Goal: Task Accomplishment & Management: Manage account settings

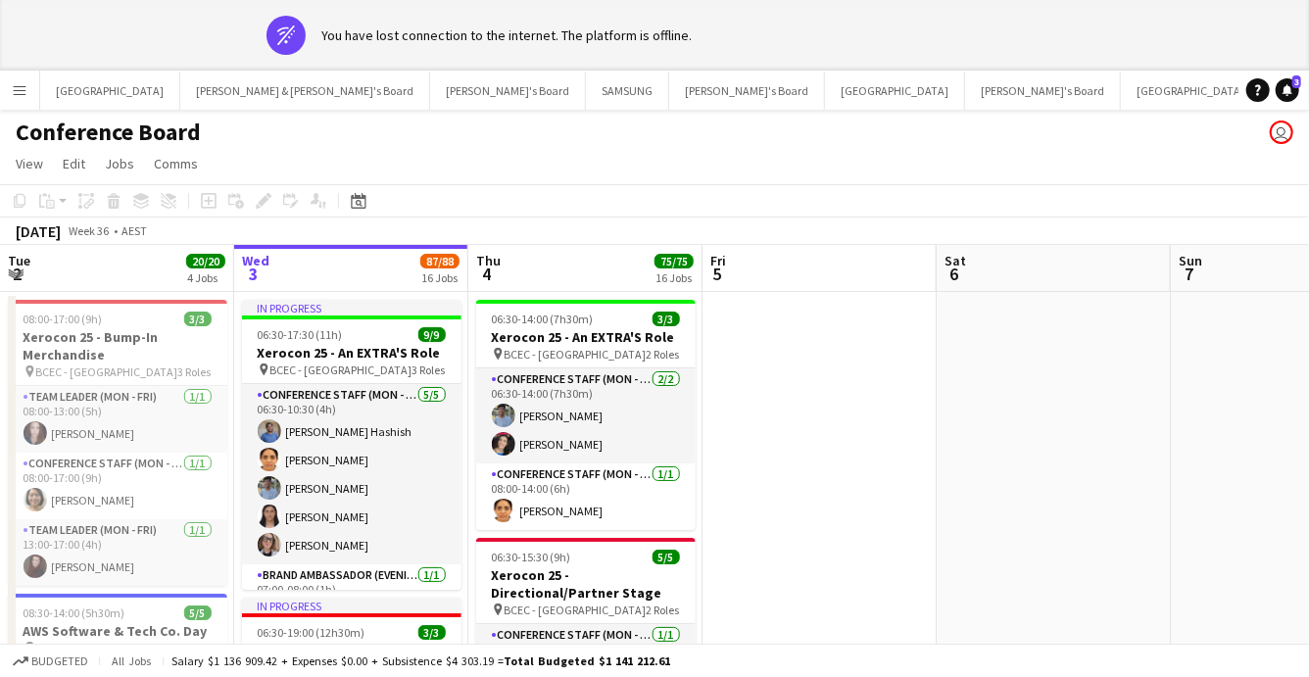
click at [752, 166] on app-page-menu "View Day view expanded Day view collapsed Month view Date picker Jump to today …" at bounding box center [654, 165] width 1309 height 37
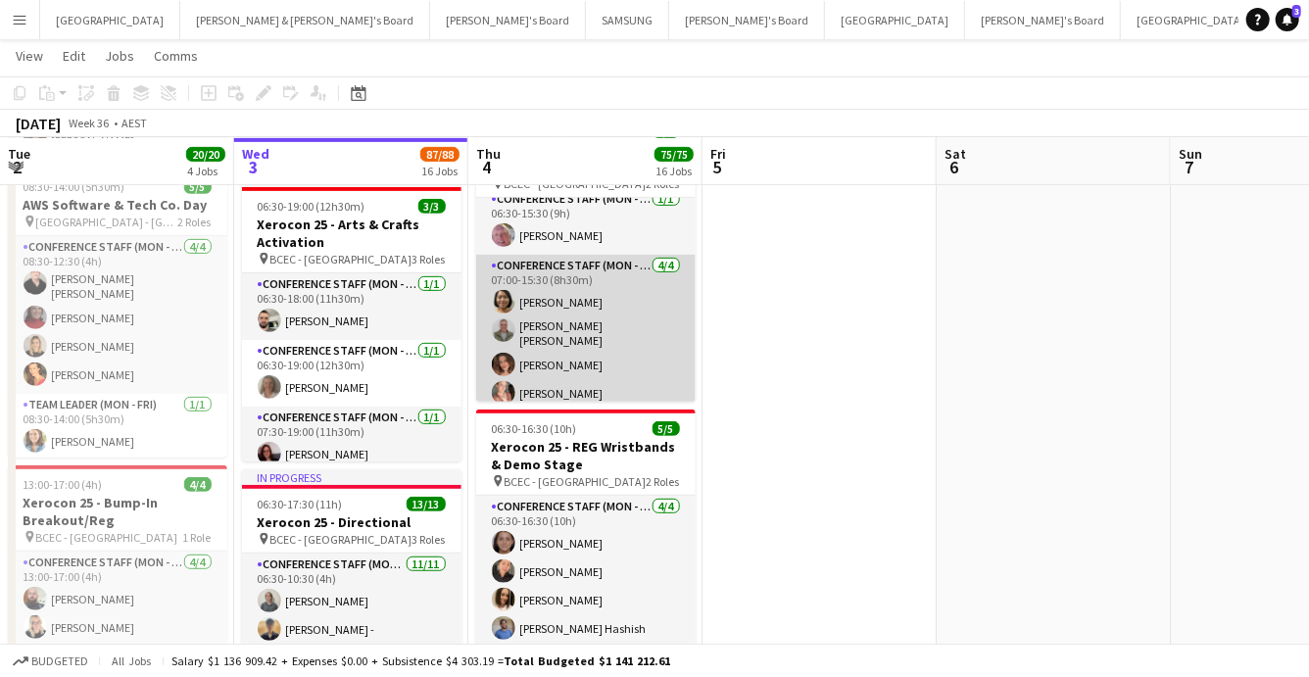
scroll to position [15, 0]
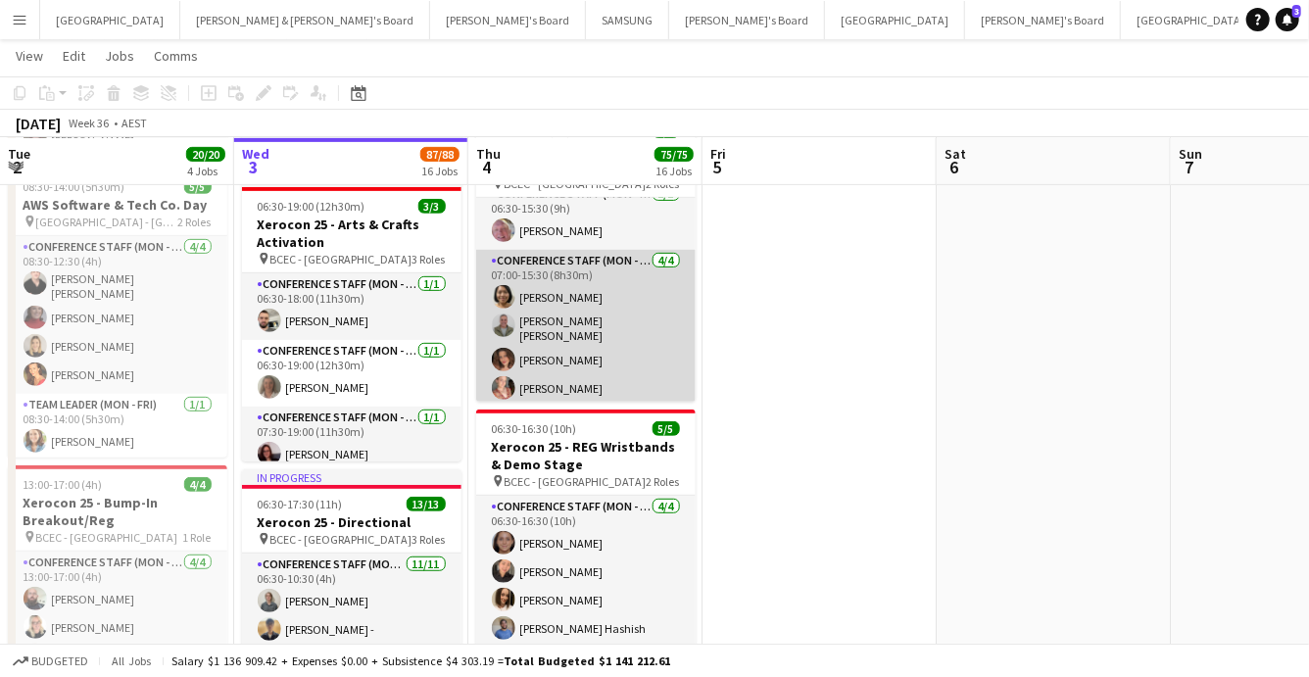
click at [576, 380] on app-card-role "Conference Staff (Mon - Fri) [DATE] 07:00-15:30 (8h30m) Kailyn [PERSON_NAME] Ma…" at bounding box center [585, 329] width 219 height 158
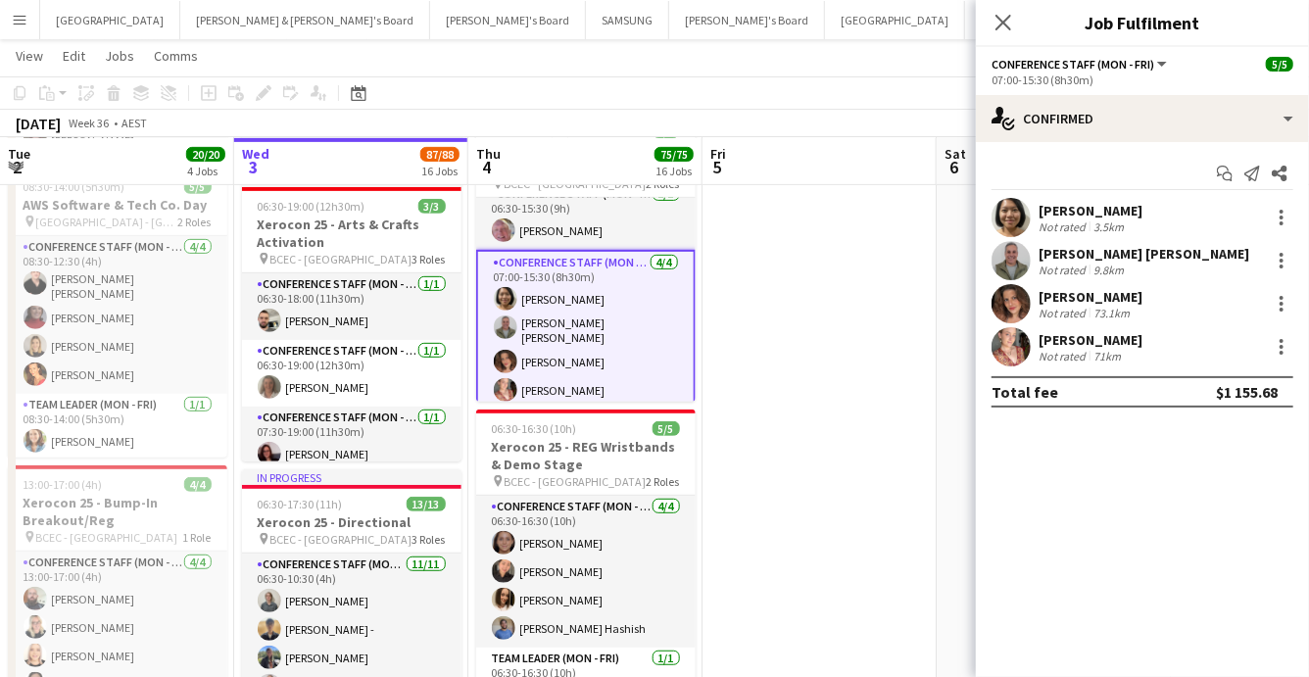
click at [1005, 342] on app-user-avatar at bounding box center [1010, 346] width 39 height 39
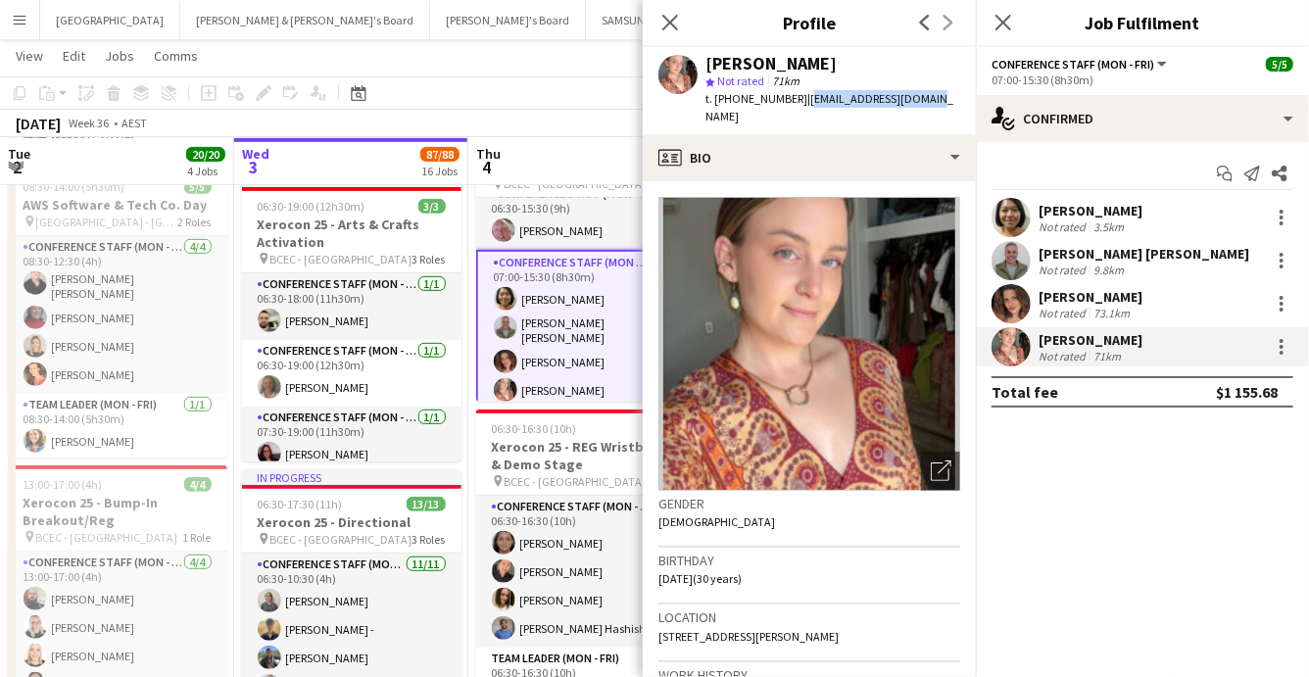
drag, startPoint x: 798, startPoint y: 101, endPoint x: 909, endPoint y: 111, distance: 111.1
click at [909, 111] on div "[PERSON_NAME] star Not rated 71km t. [PHONE_NUMBER] | [EMAIL_ADDRESS][DOMAIN_NA…" at bounding box center [809, 90] width 333 height 87
copy span "[EMAIL_ADDRESS][DOMAIN_NAME]"
click at [666, 25] on icon at bounding box center [669, 22] width 19 height 19
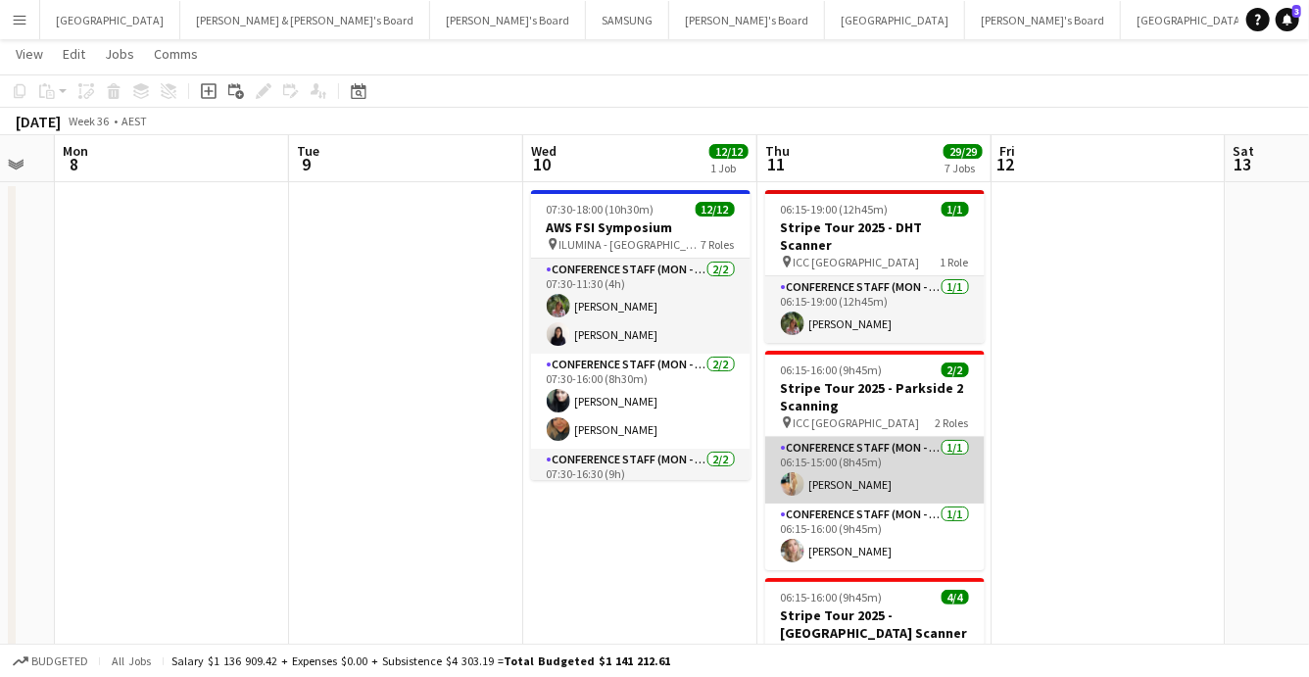
scroll to position [45, 0]
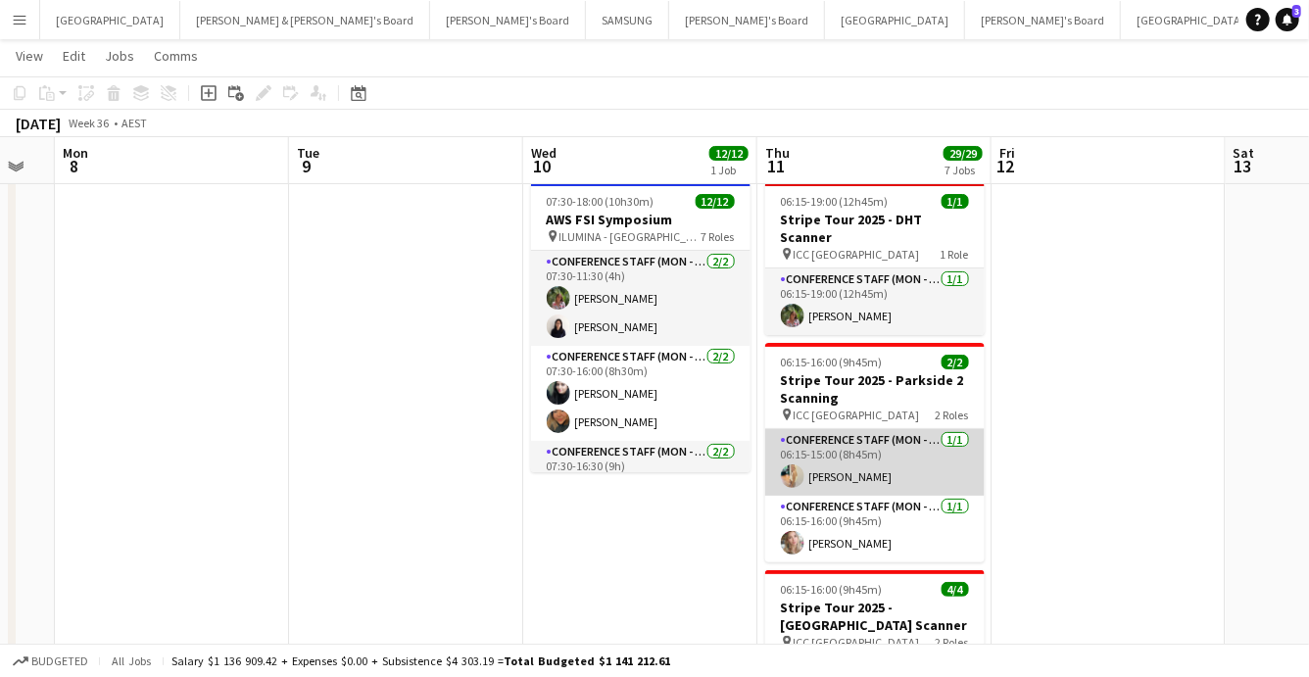
click at [856, 458] on app-card-role "Conference Staff (Mon - Fri) [DATE] 06:15-15:00 (8h45m) [PERSON_NAME]" at bounding box center [874, 462] width 219 height 67
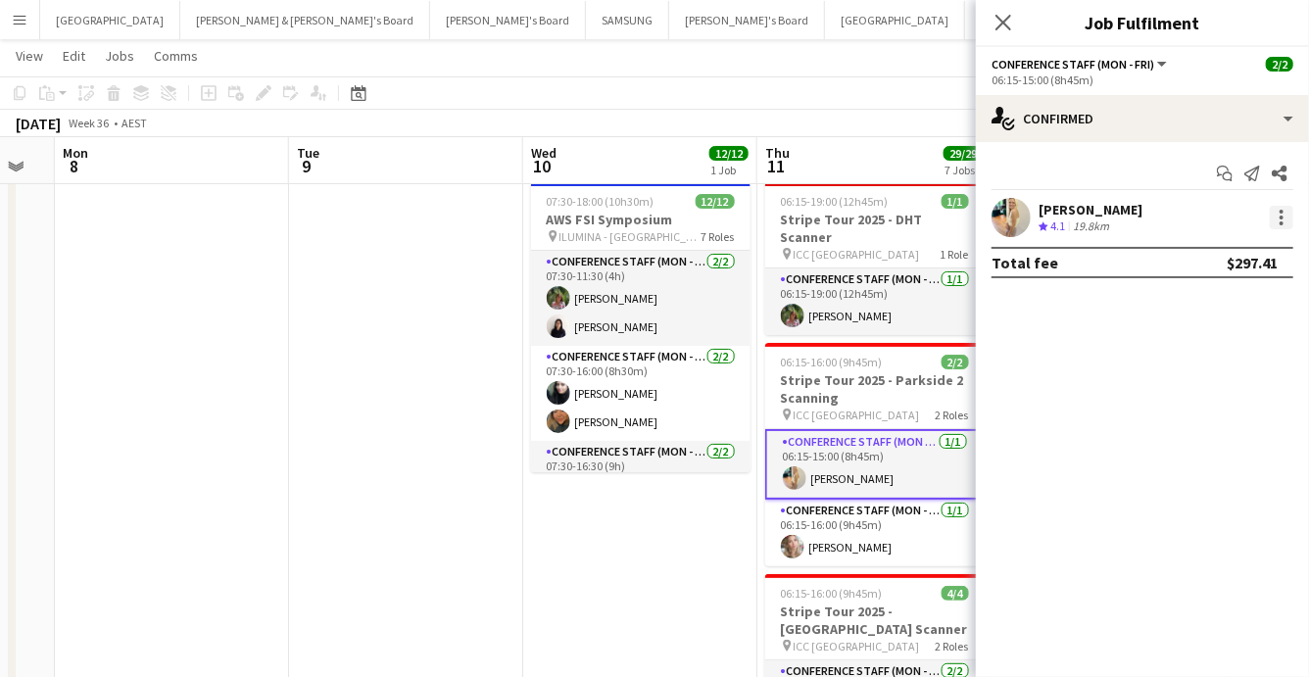
click at [1277, 216] on div at bounding box center [1282, 218] width 24 height 24
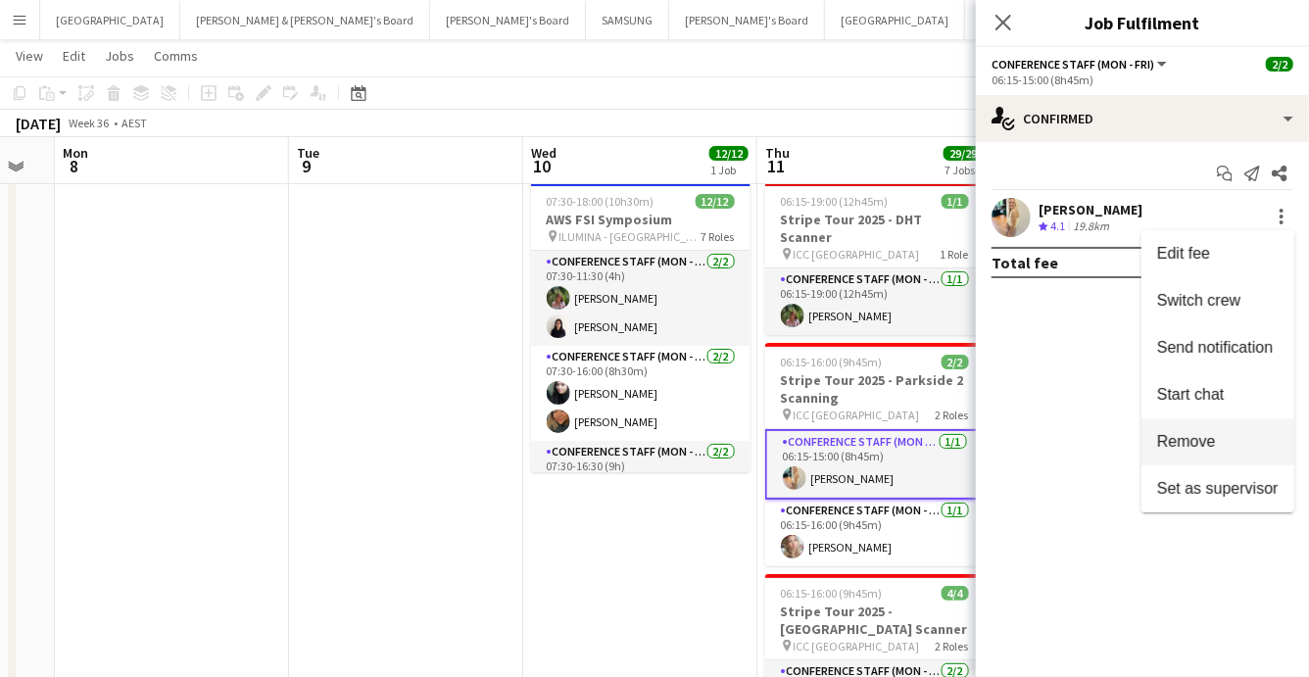
click at [1218, 436] on span "Remove" at bounding box center [1217, 442] width 121 height 18
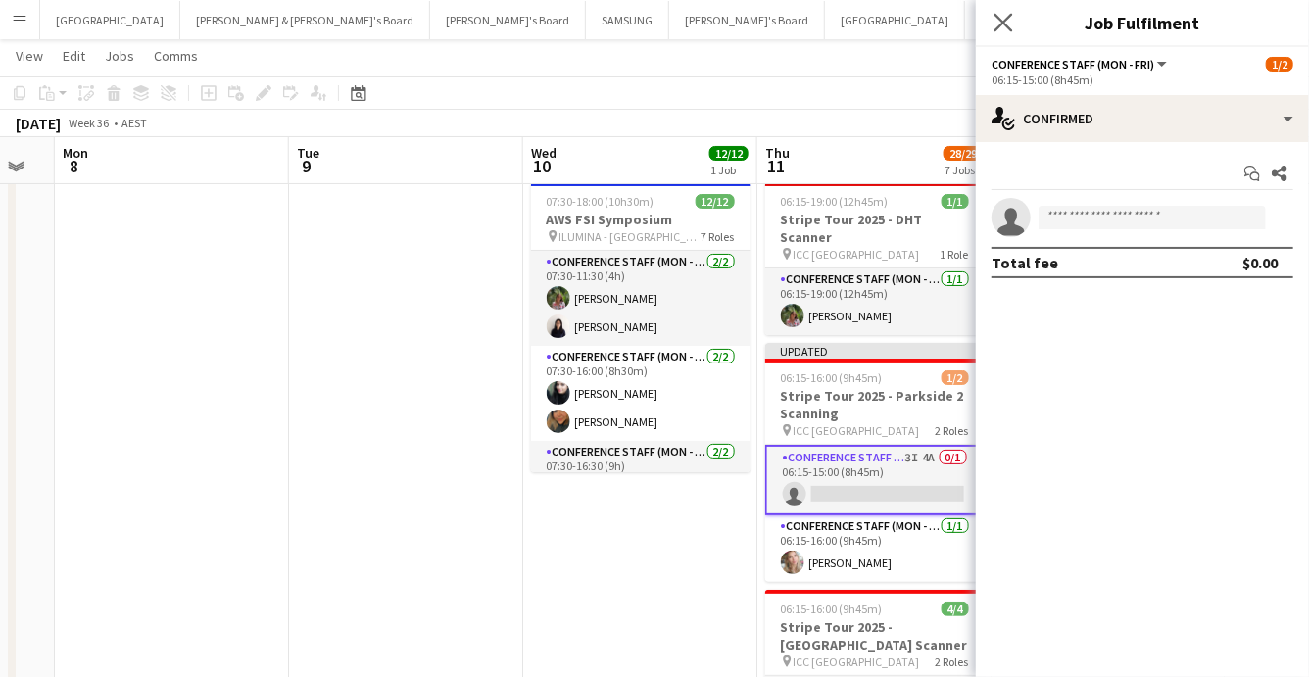
click at [1009, 12] on app-icon "Close pop-in" at bounding box center [1003, 23] width 28 height 28
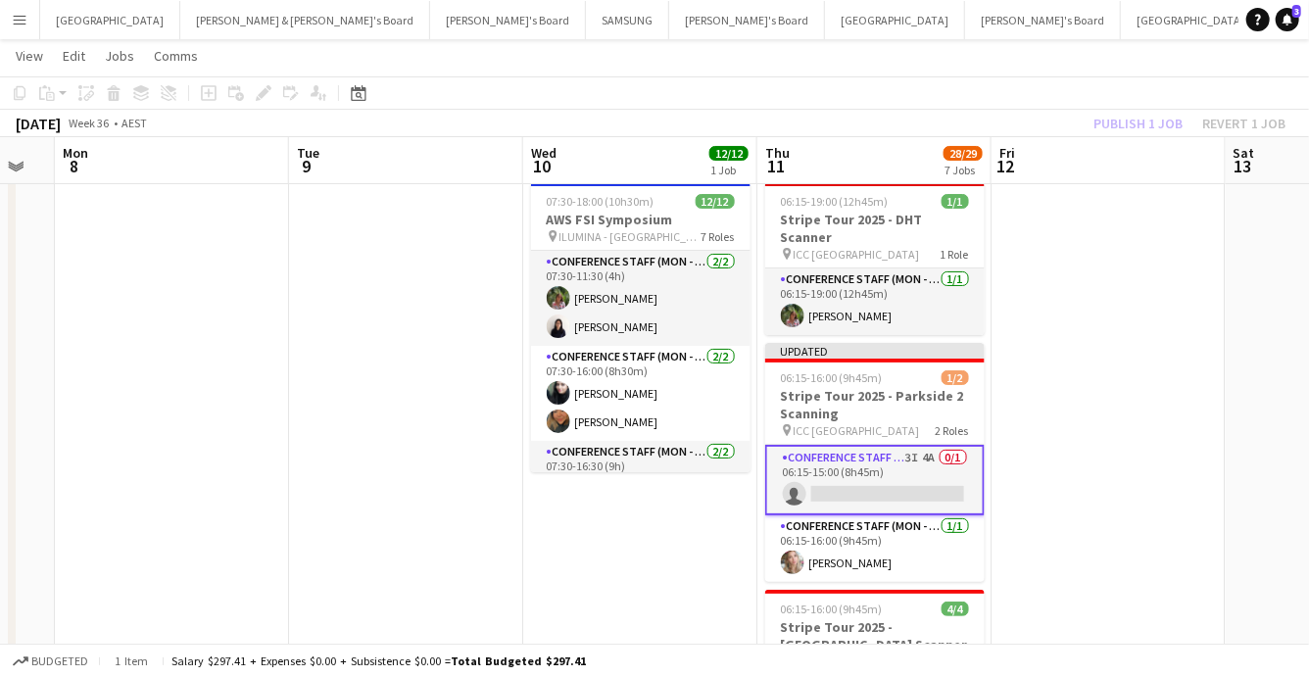
click at [1102, 146] on app-board-header-date "Fri 12" at bounding box center [1108, 160] width 234 height 47
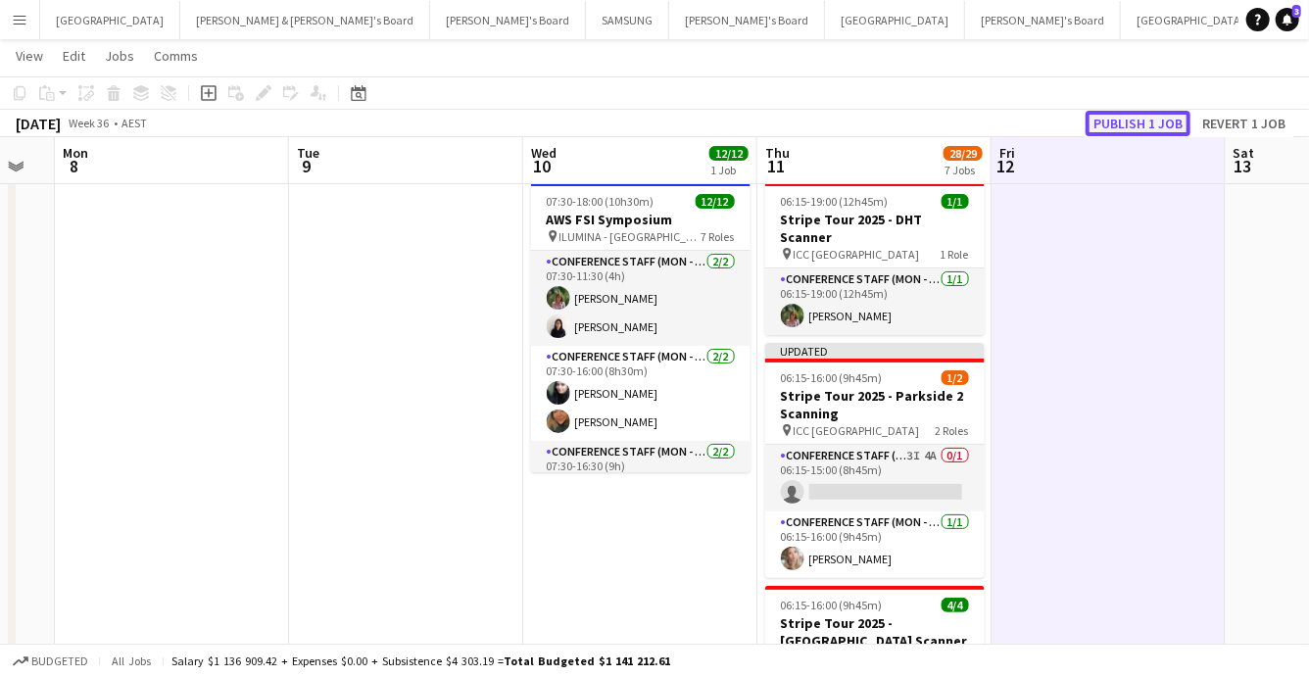
click at [1127, 124] on button "Publish 1 job" at bounding box center [1137, 123] width 105 height 25
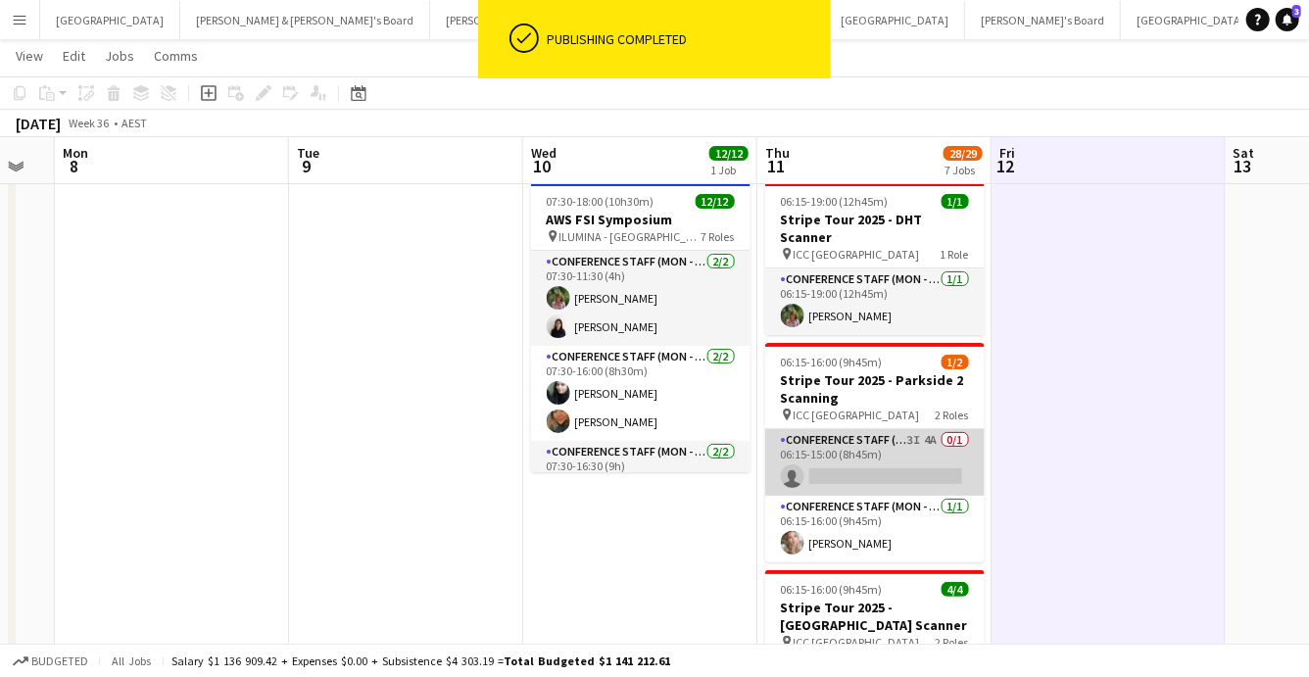
click at [917, 451] on app-card-role "Conference Staff (Mon - Fri) 3I 4A 0/1 06:15-15:00 (8h45m) single-neutral-actio…" at bounding box center [874, 462] width 219 height 67
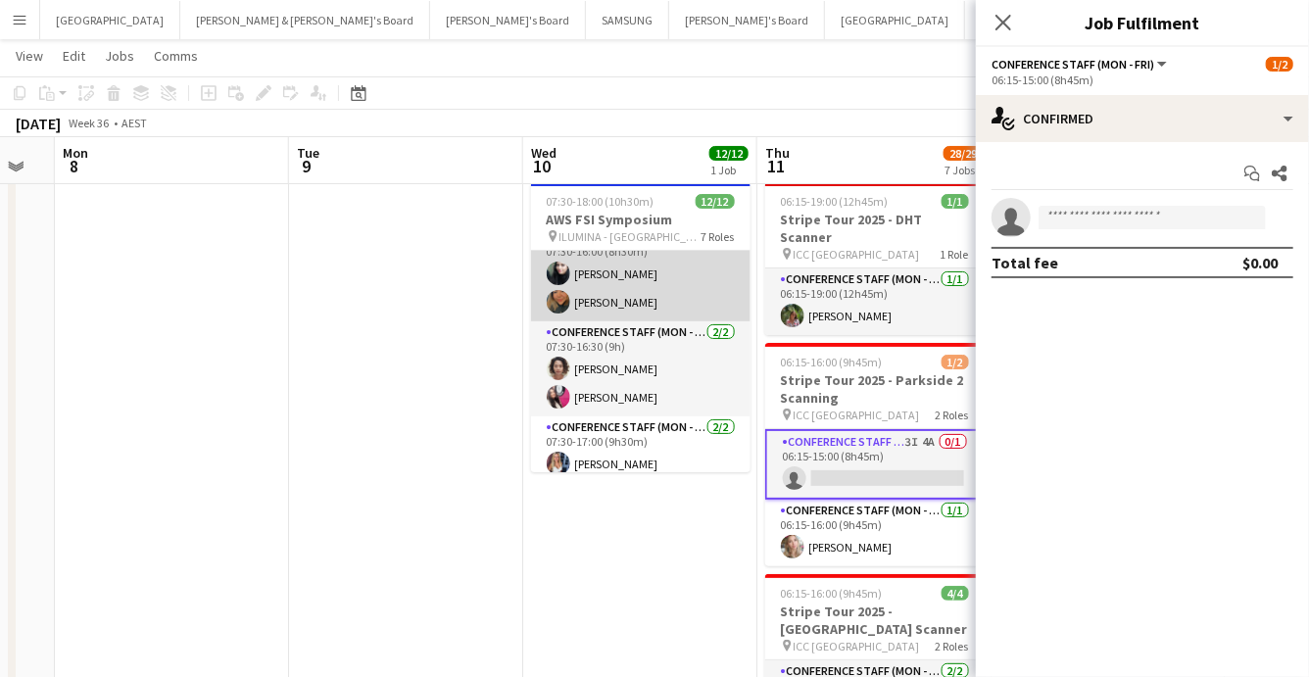
scroll to position [387, 0]
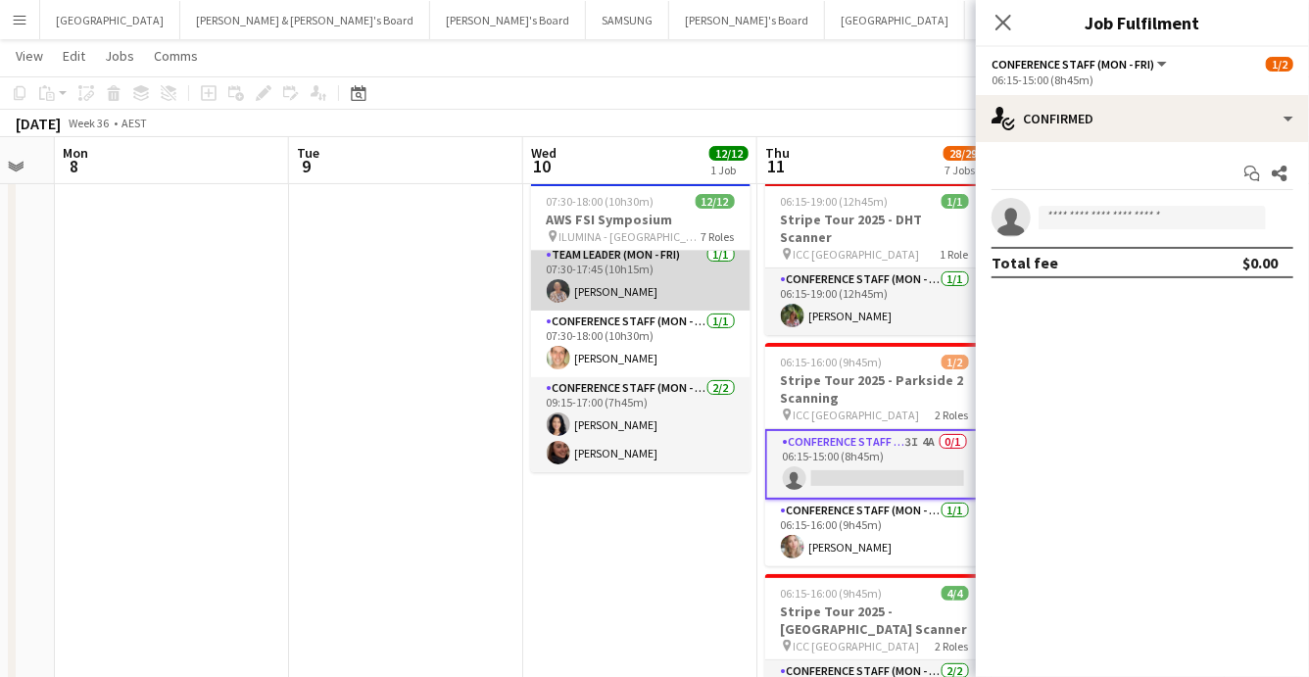
click at [616, 285] on app-card-role "Team Leader (Mon - Fri) [DATE] 07:30-17:45 (10h15m) [PERSON_NAME]" at bounding box center [640, 277] width 219 height 67
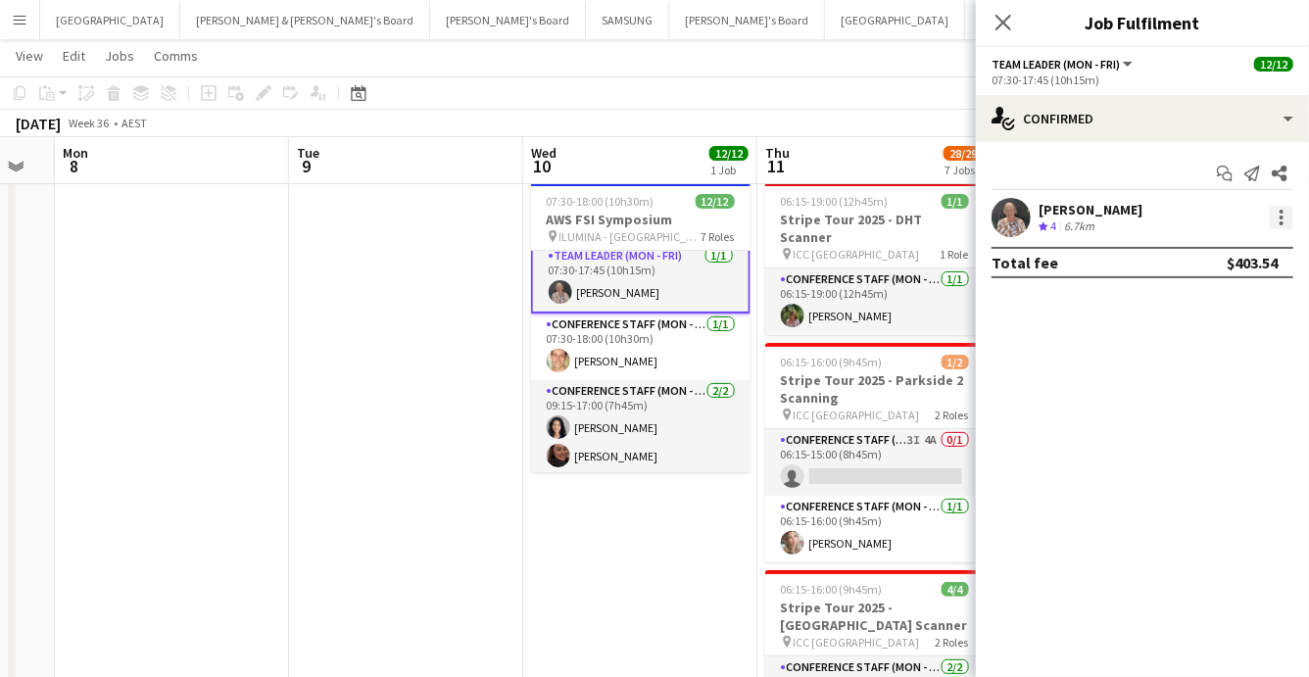
click at [1274, 214] on div at bounding box center [1282, 218] width 24 height 24
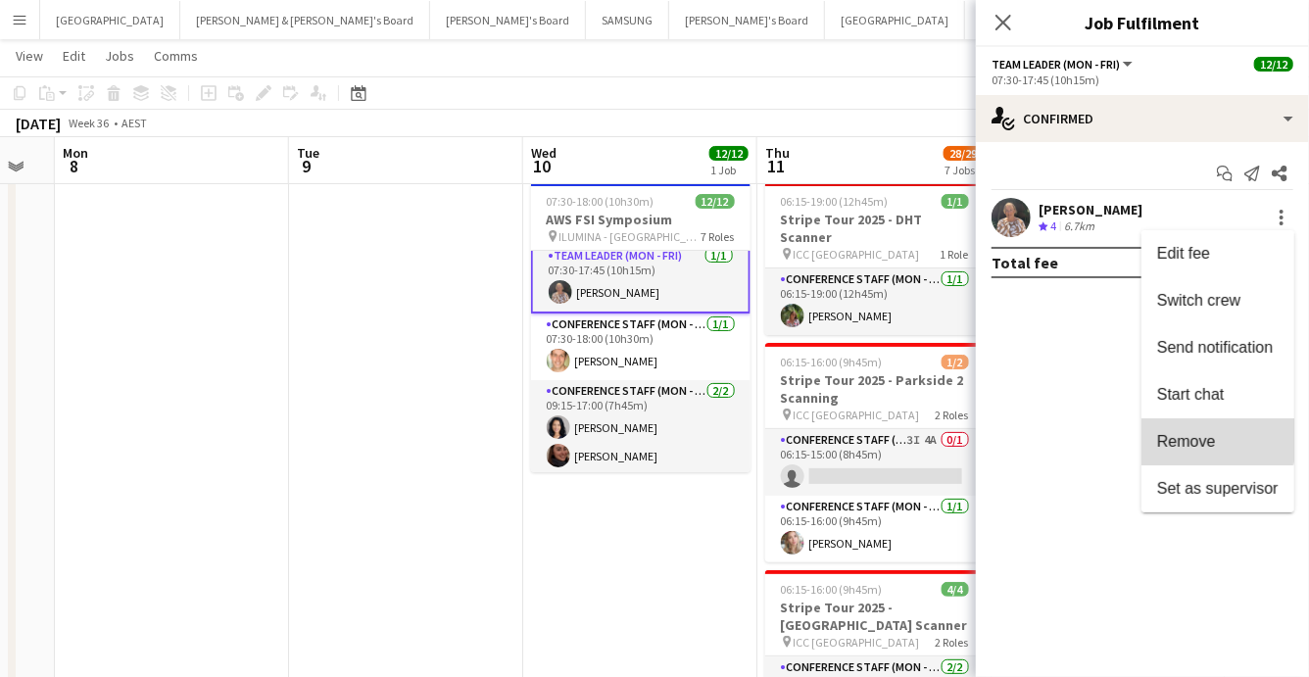
click at [1200, 439] on span "Remove" at bounding box center [1186, 441] width 59 height 17
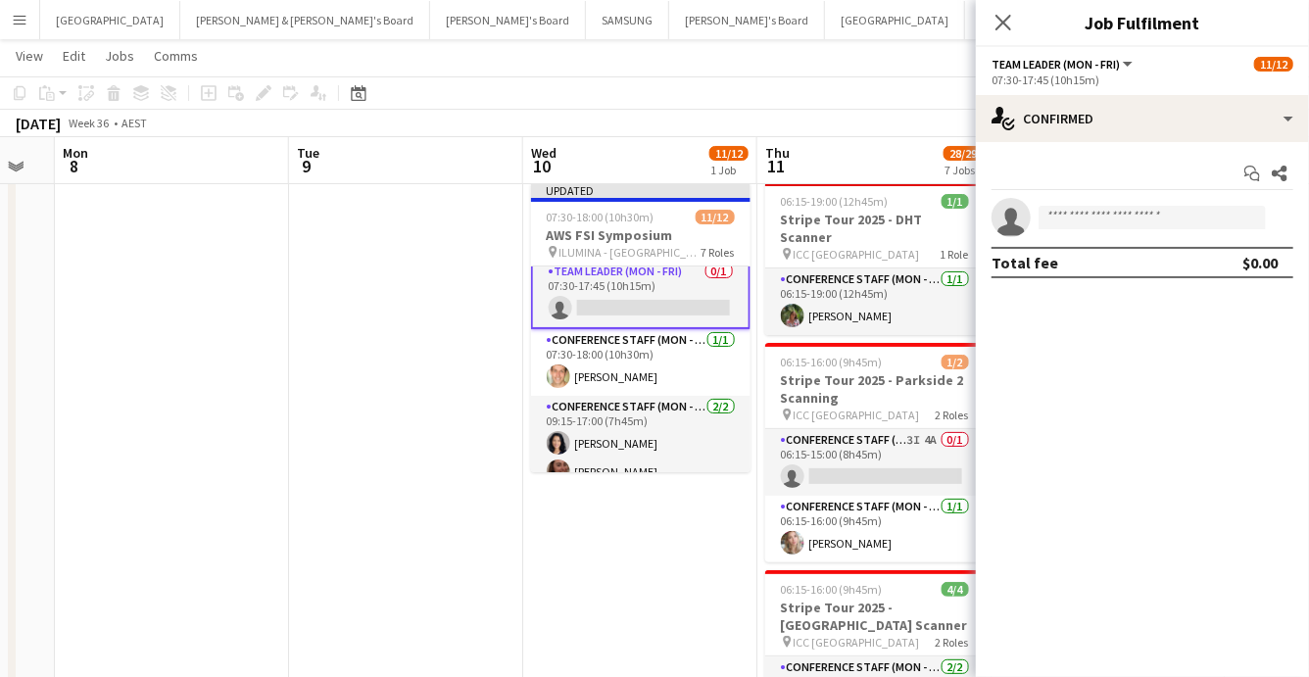
click at [857, 108] on app-toolbar "Copy Paste Paste Command V Paste with crew Command Shift V Paste linked Job [GE…" at bounding box center [654, 92] width 1309 height 33
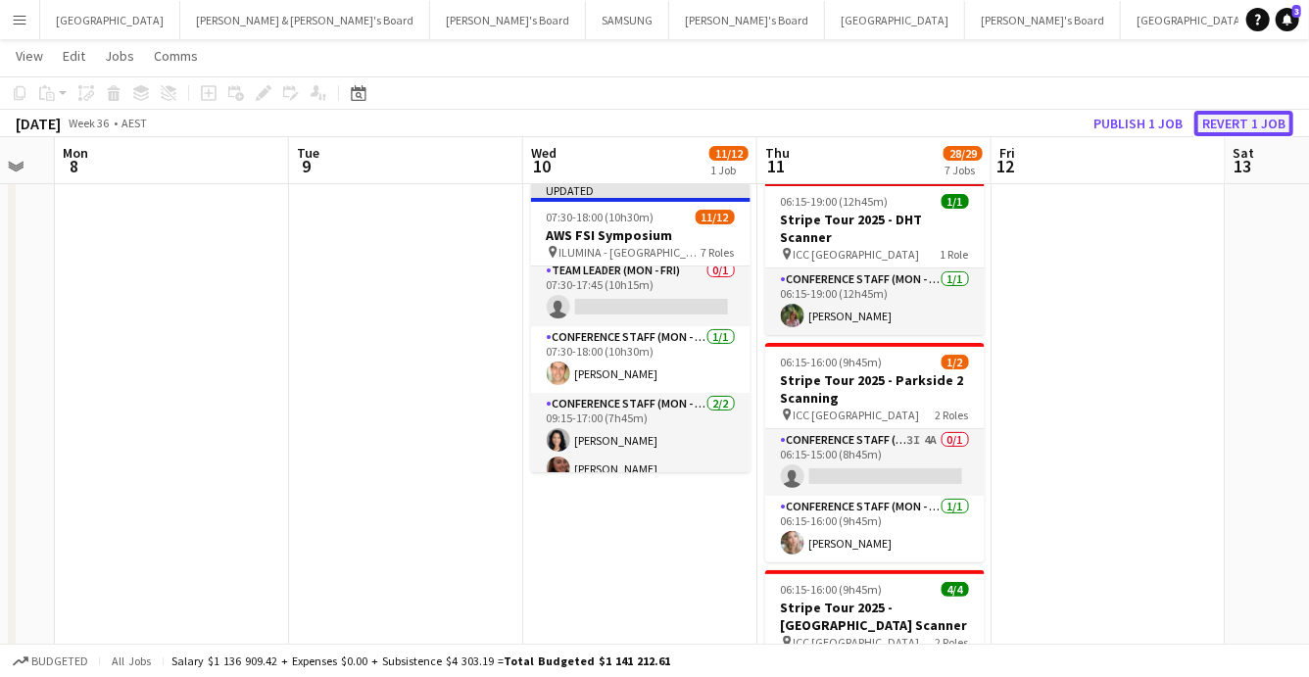
click at [1243, 124] on button "Revert 1 job" at bounding box center [1243, 123] width 99 height 25
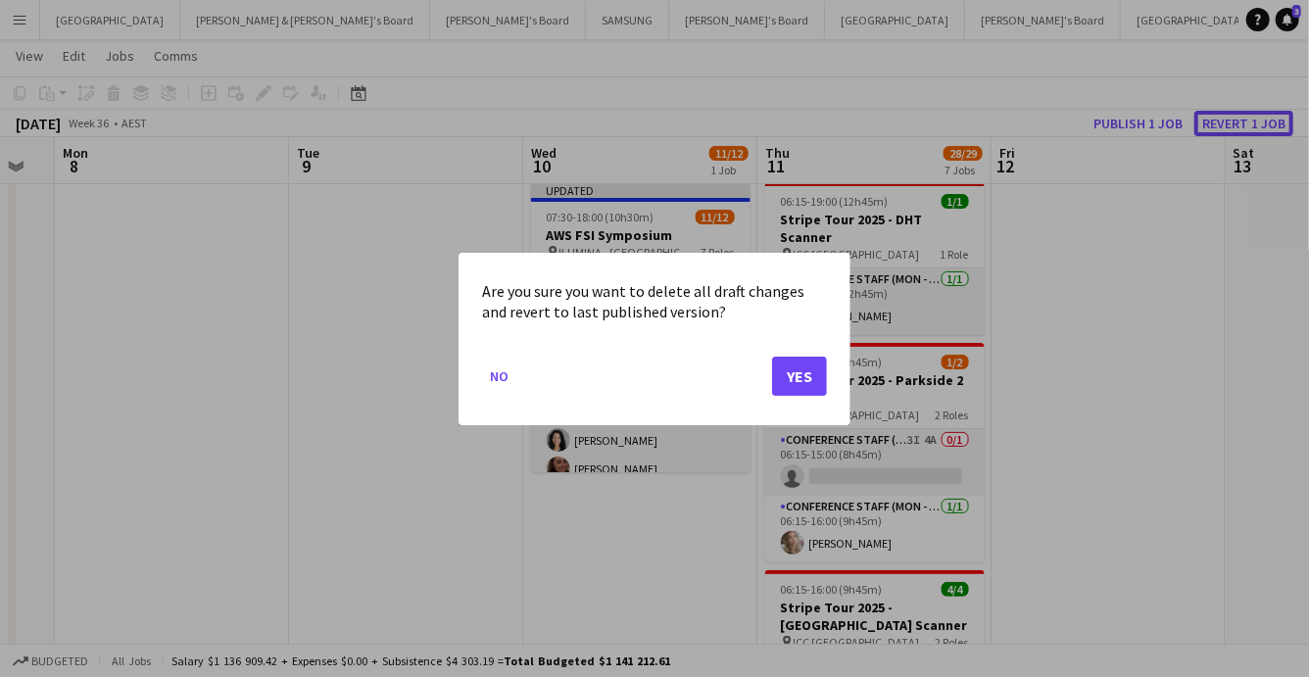
scroll to position [0, 0]
click at [803, 369] on button "Yes" at bounding box center [799, 375] width 55 height 39
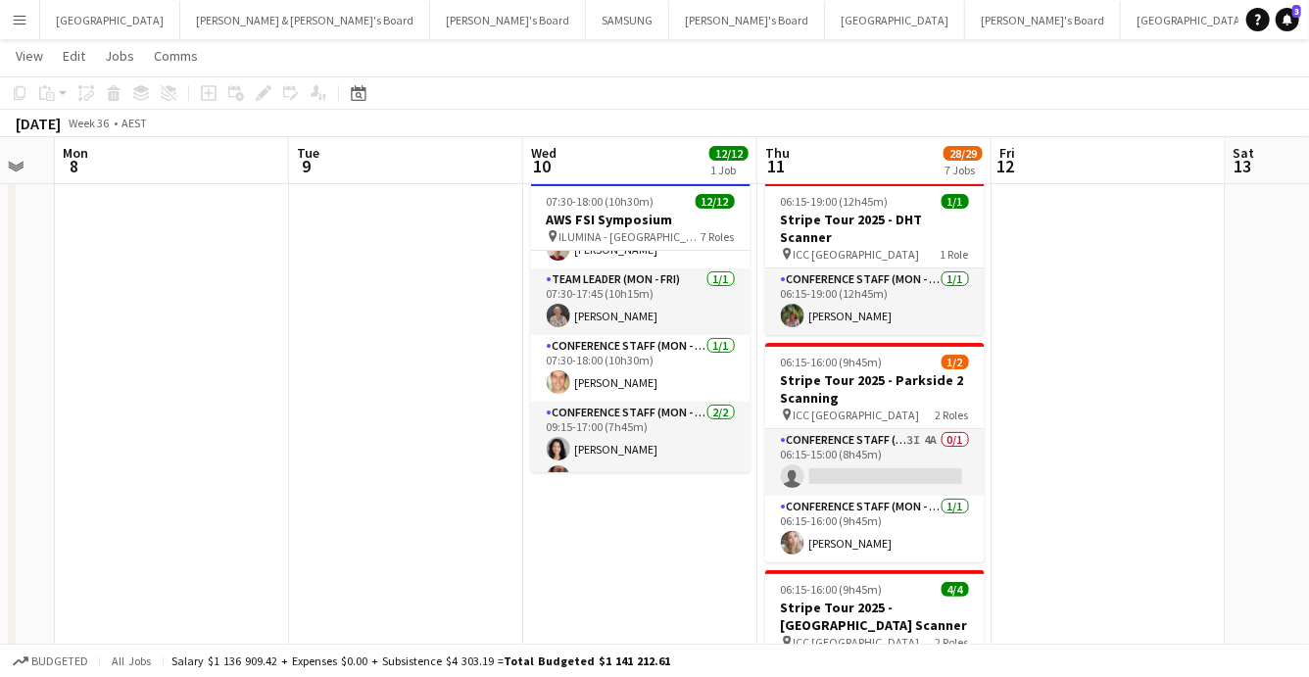
scroll to position [359, 0]
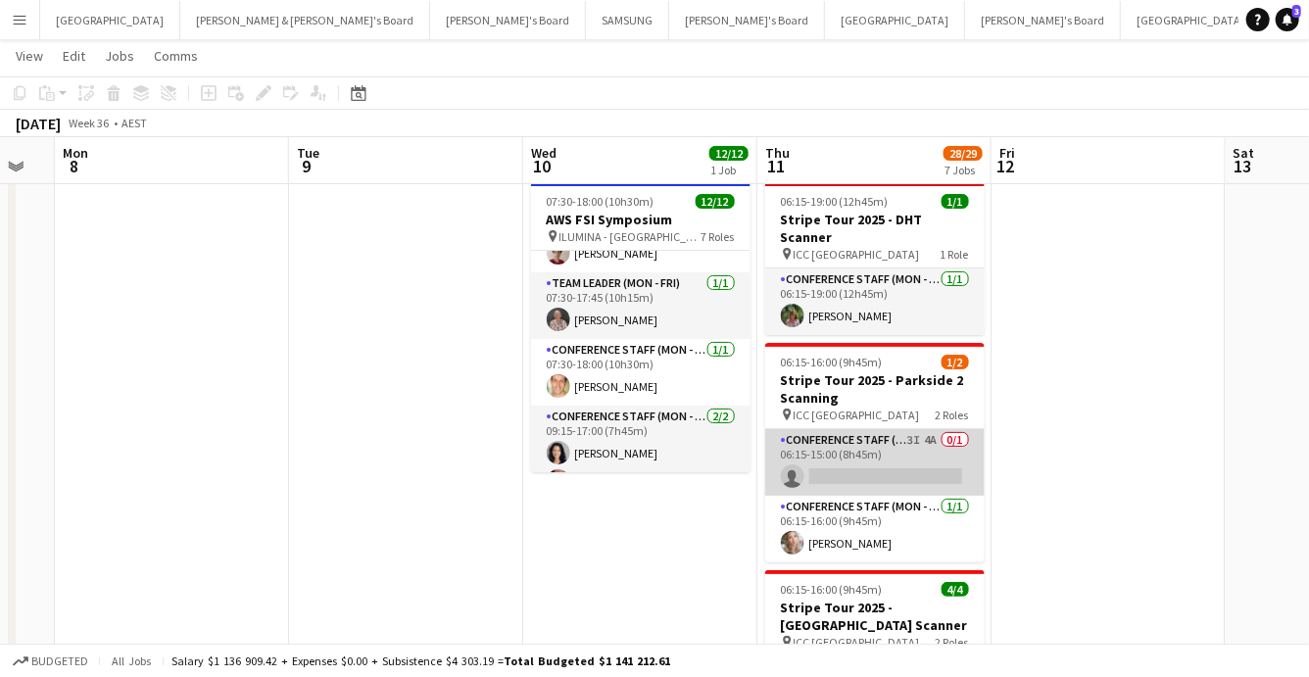
click at [916, 432] on app-card-role "Conference Staff (Mon - Fri) 3I 4A 0/1 06:15-15:00 (8h45m) single-neutral-actio…" at bounding box center [874, 462] width 219 height 67
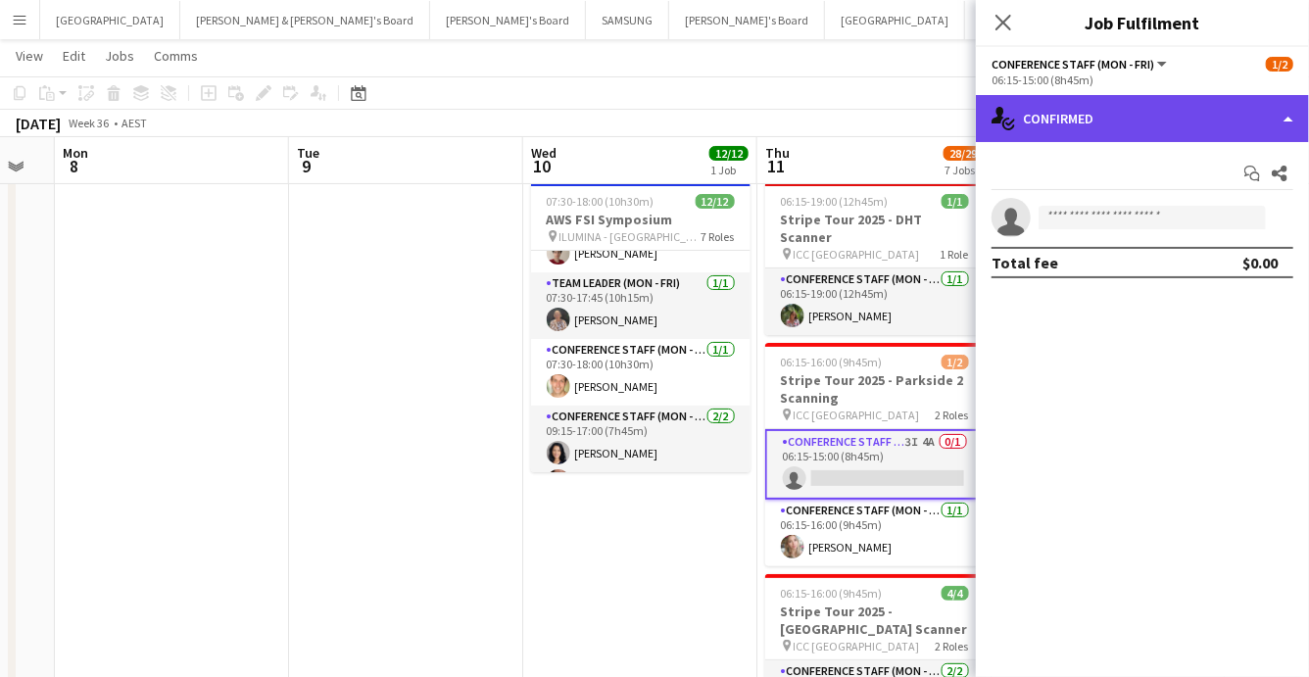
click at [1167, 116] on div "single-neutral-actions-check-2 Confirmed" at bounding box center [1142, 118] width 333 height 47
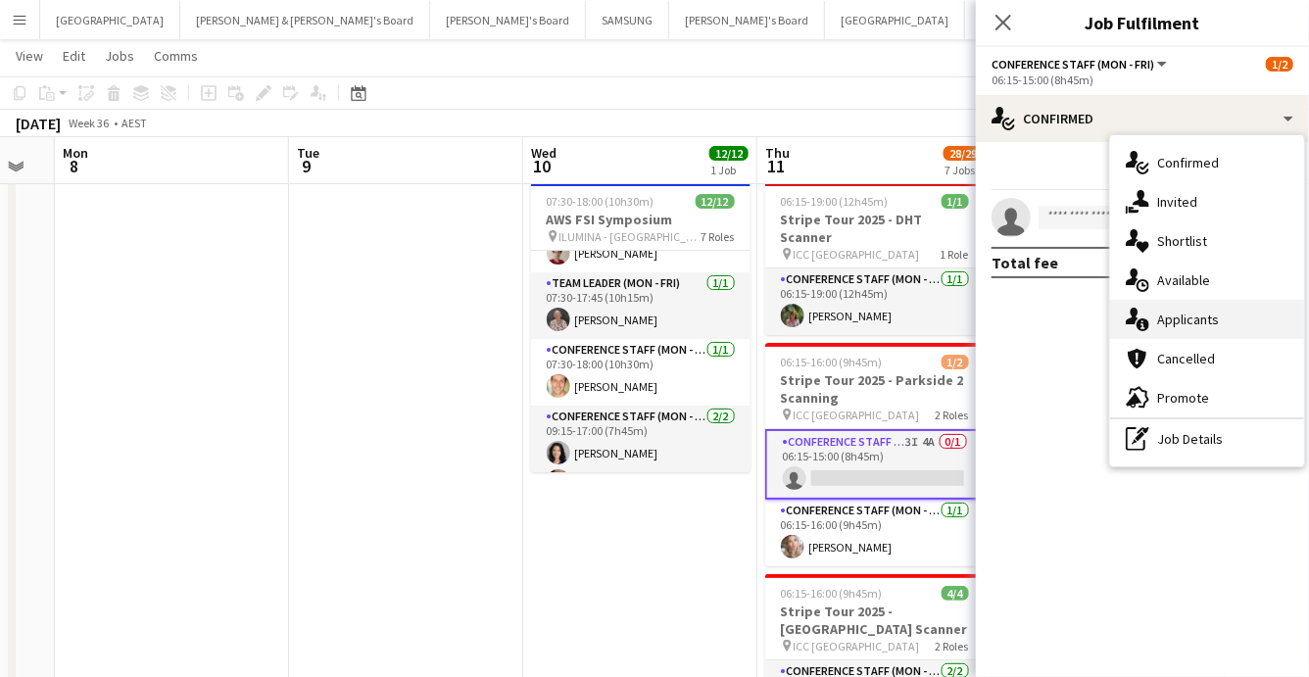
click at [1175, 321] on span "Applicants" at bounding box center [1188, 320] width 62 height 18
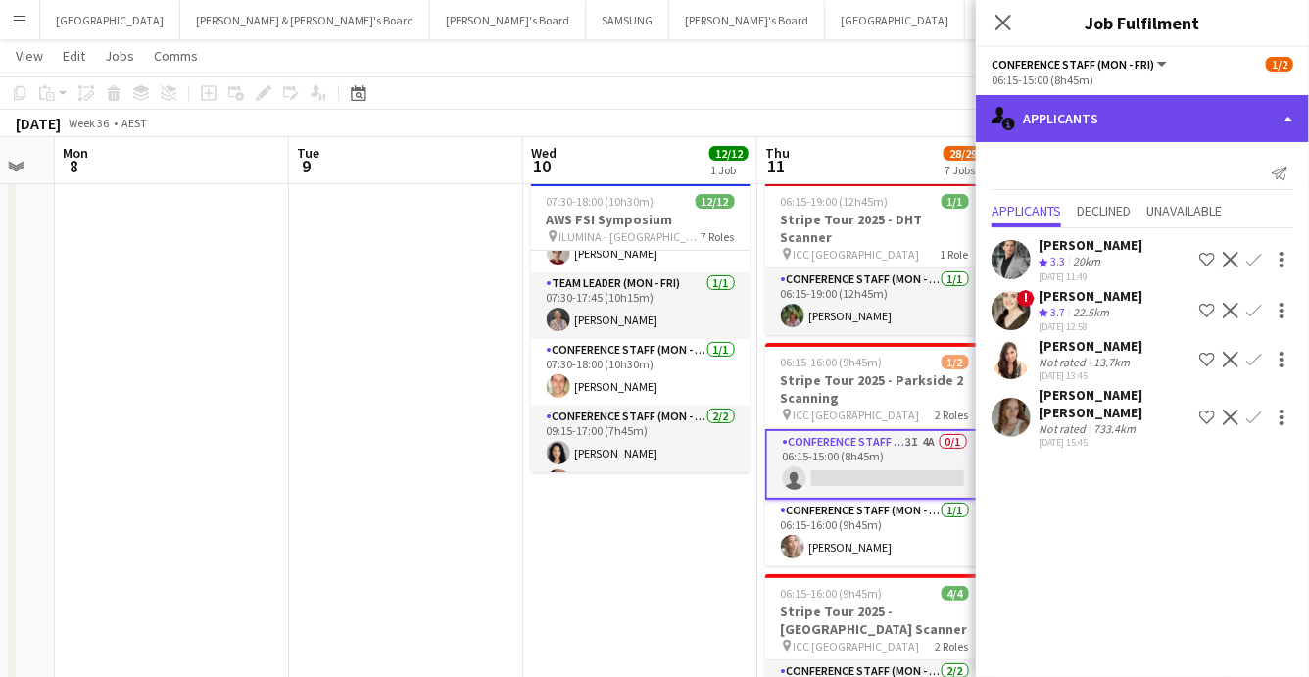
click at [1147, 129] on div "single-neutral-actions-information Applicants" at bounding box center [1142, 118] width 333 height 47
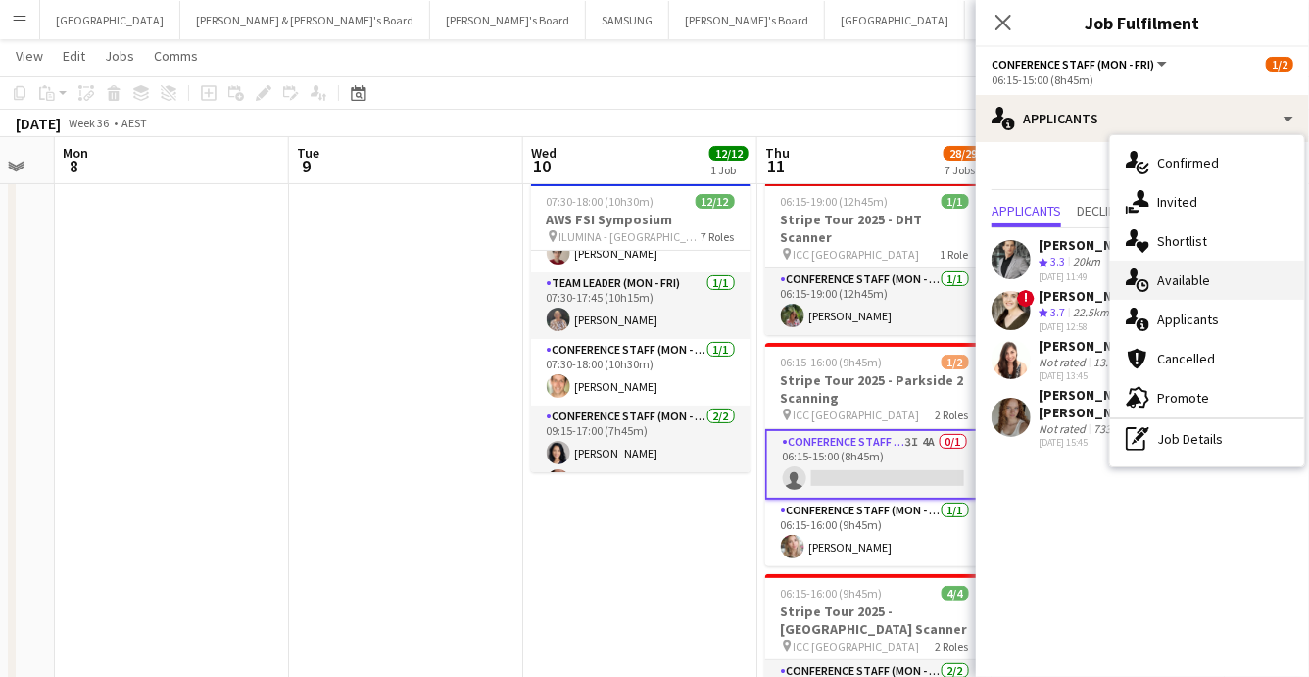
click at [1173, 283] on span "Available" at bounding box center [1183, 280] width 53 height 18
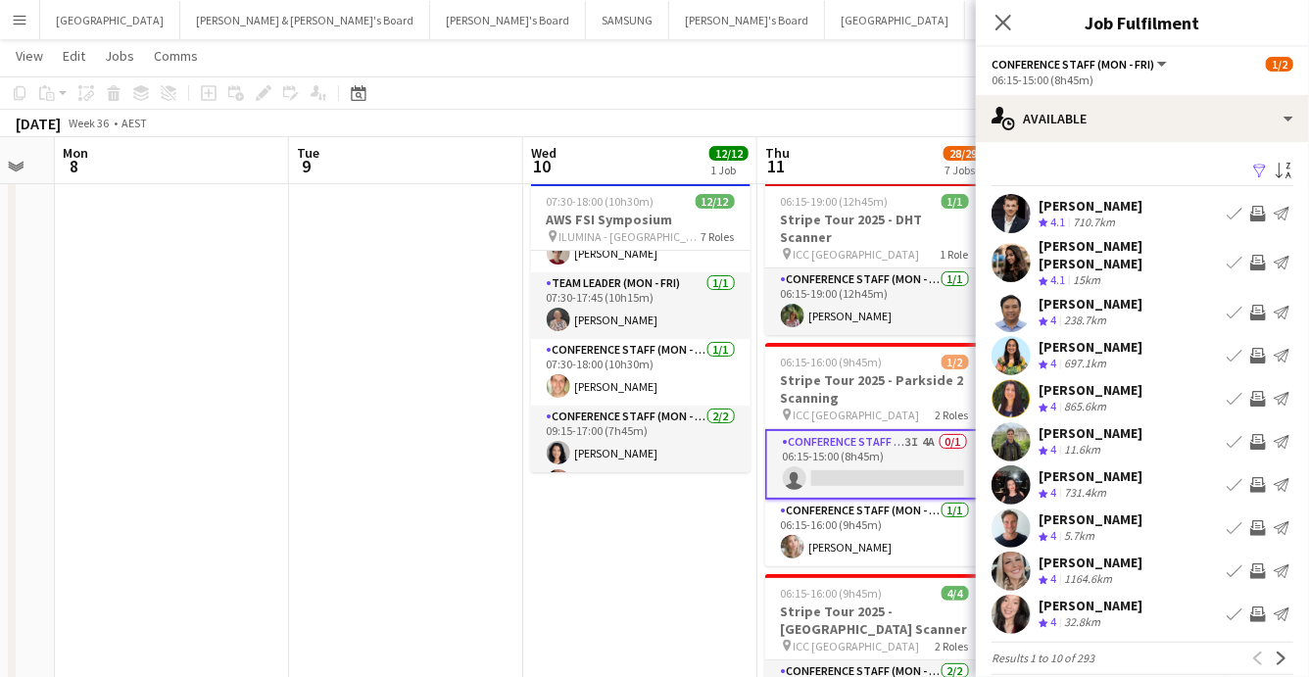
click at [1258, 174] on app-icon "Filter" at bounding box center [1260, 172] width 16 height 19
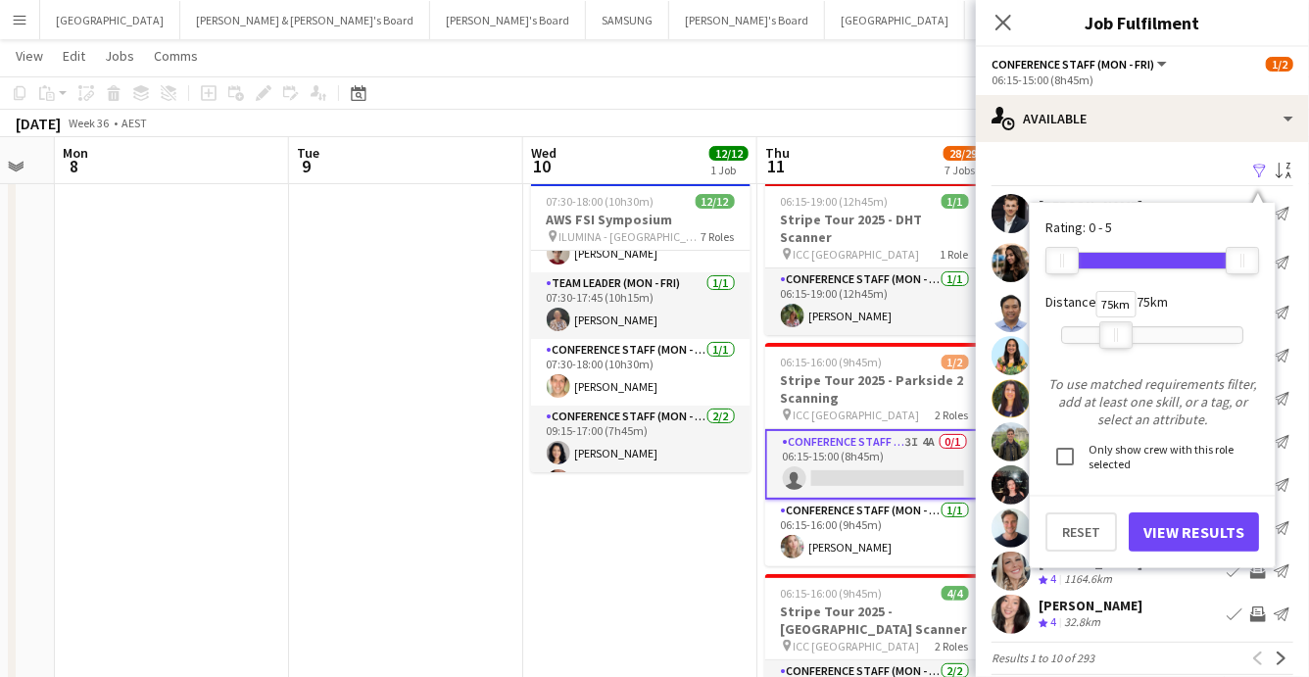
drag, startPoint x: 1240, startPoint y: 337, endPoint x: 1115, endPoint y: 331, distance: 125.5
click at [1115, 331] on div "75km" at bounding box center [1115, 334] width 33 height 27
click at [1210, 541] on button "View Results" at bounding box center [1194, 531] width 130 height 39
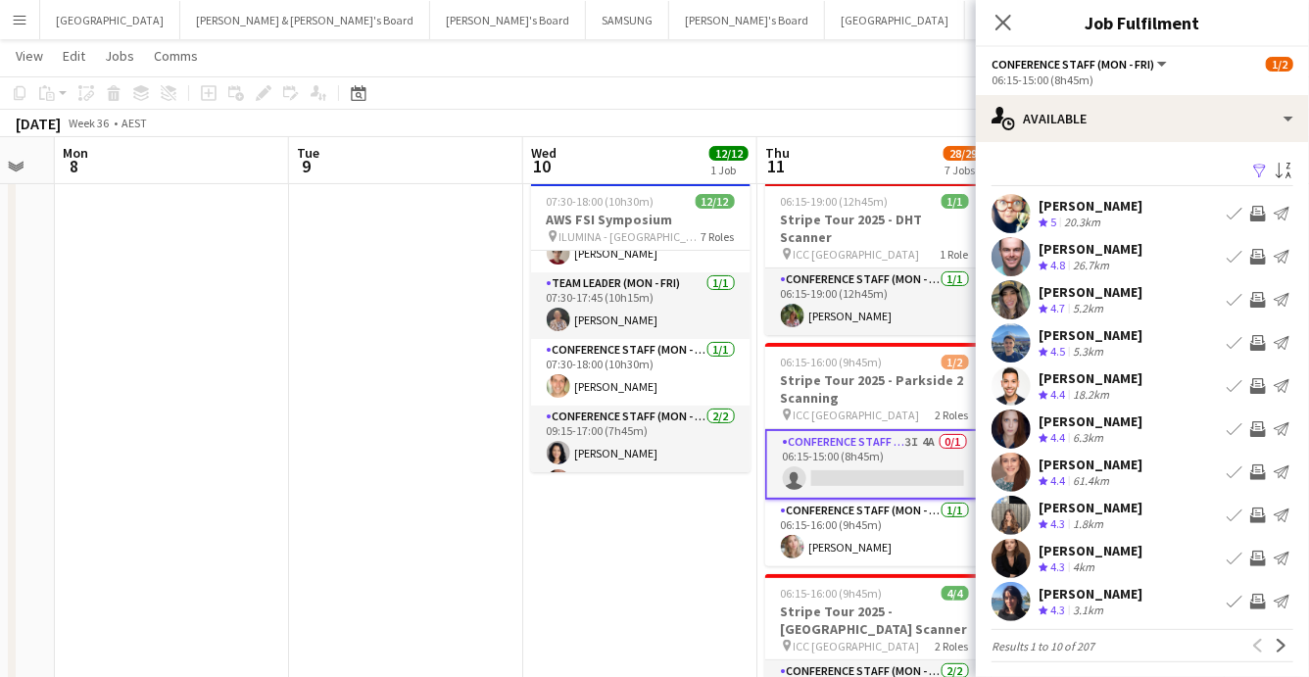
click at [1257, 476] on app-icon "Invite crew" at bounding box center [1258, 472] width 16 height 16
click at [1253, 467] on app-icon "Invite crew" at bounding box center [1258, 472] width 16 height 16
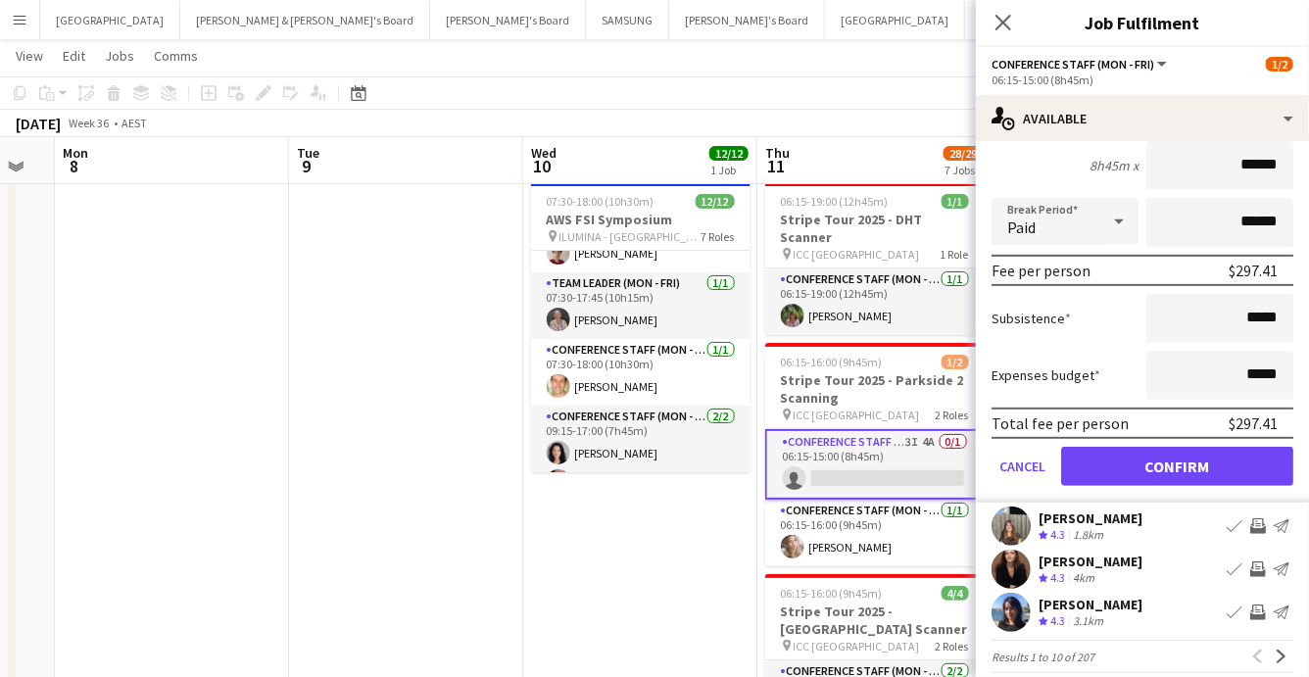
scroll to position [451, 0]
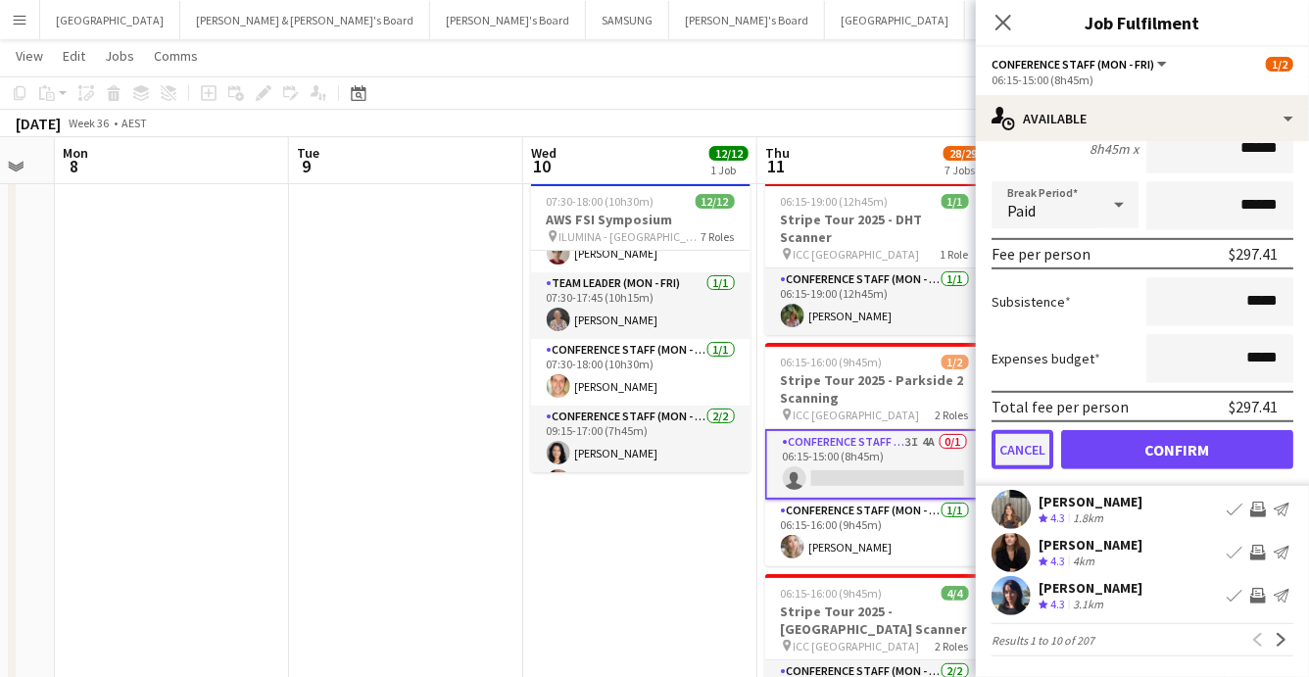
click at [1016, 444] on button "Cancel" at bounding box center [1022, 449] width 62 height 39
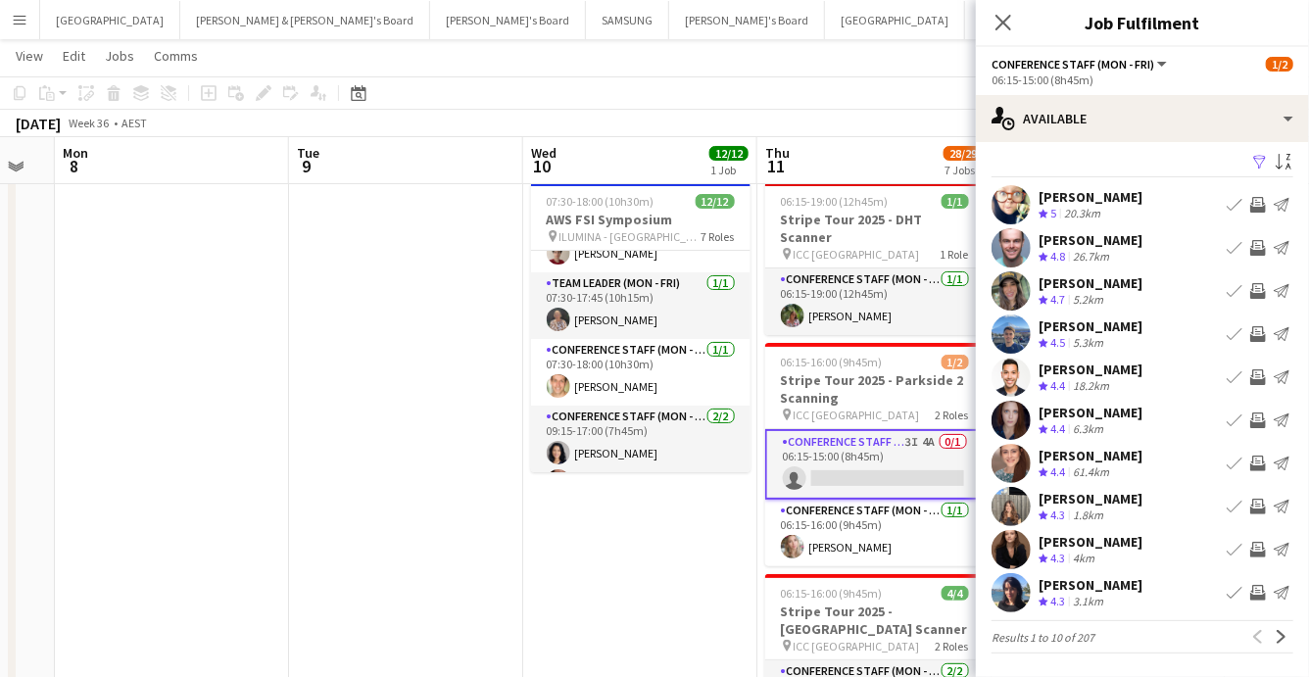
scroll to position [8, 0]
click at [999, 24] on icon at bounding box center [1002, 22] width 19 height 19
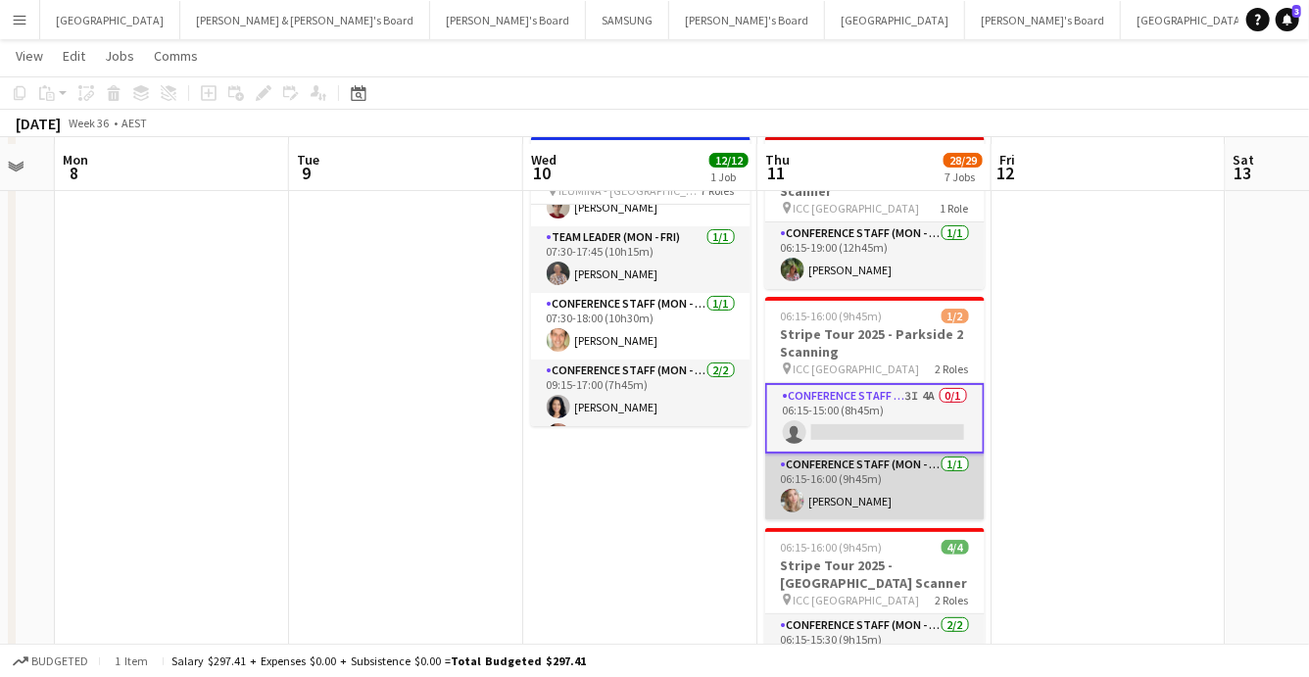
scroll to position [101, 0]
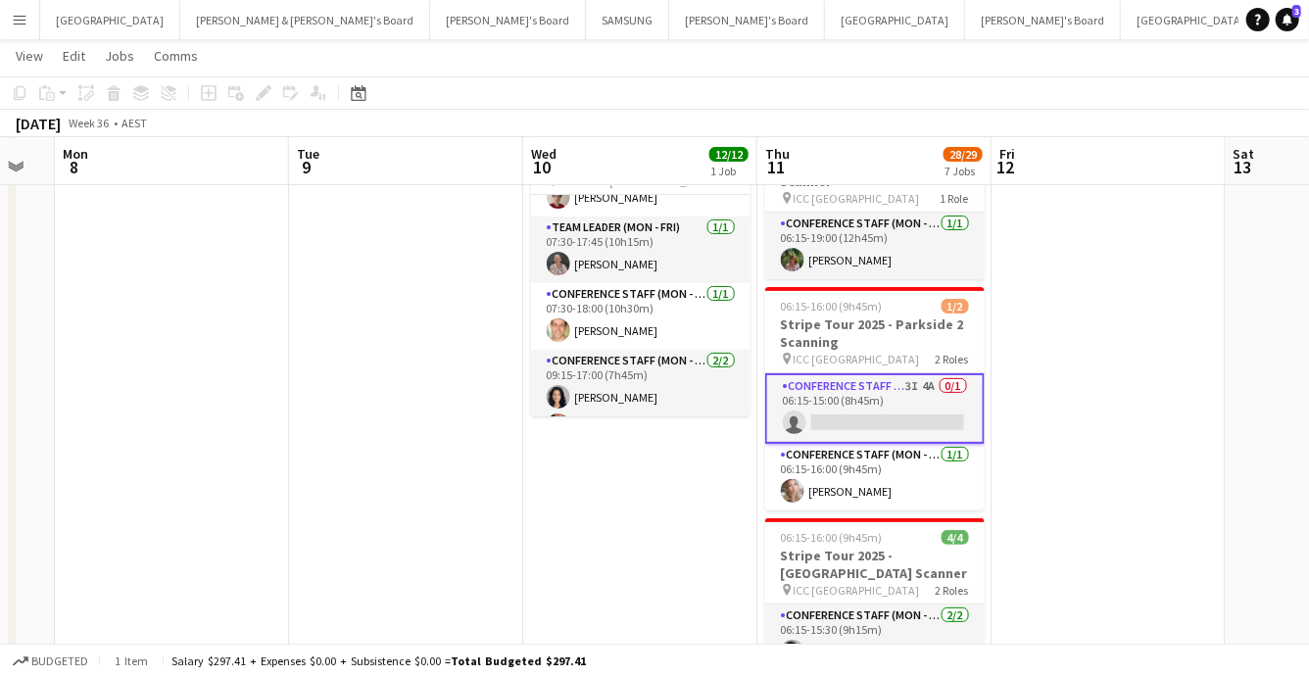
click at [946, 373] on app-card-role "Conference Staff (Mon - Fri) 3I 4A 0/1 06:15-15:00 (8h45m) single-neutral-actio…" at bounding box center [874, 408] width 219 height 71
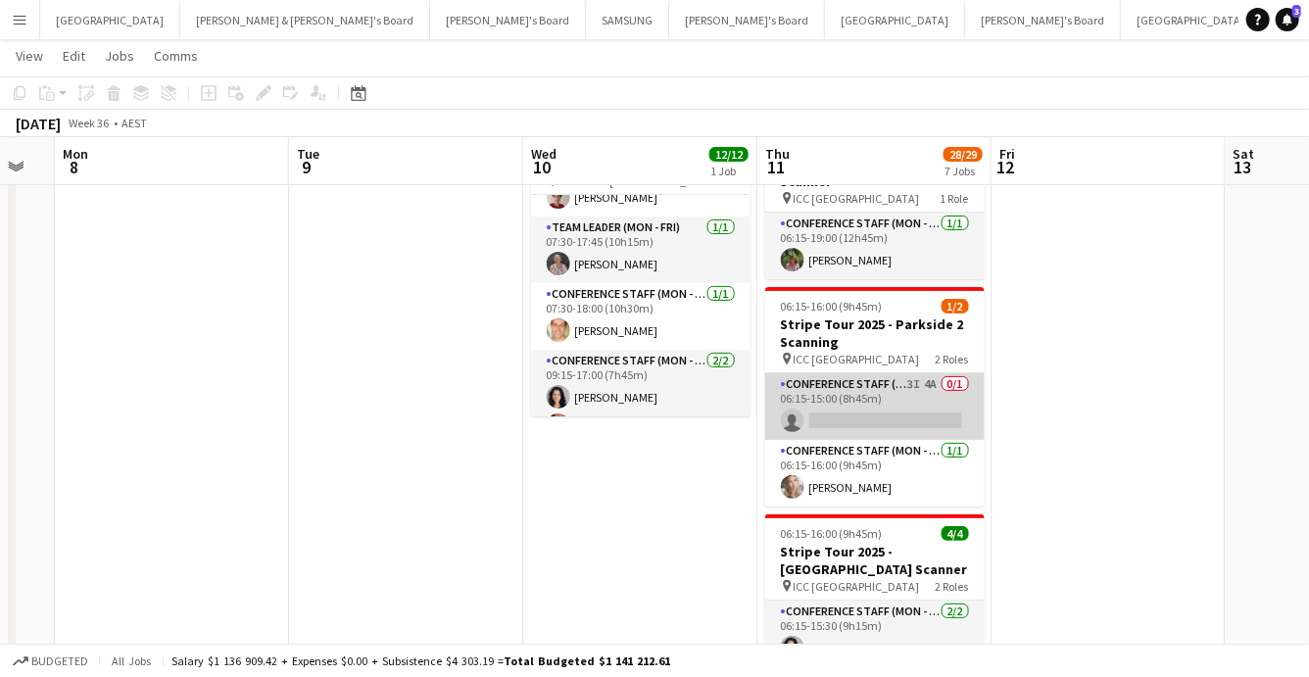
click at [858, 373] on app-card-role "Conference Staff (Mon - Fri) 3I 4A 0/1 06:15-15:00 (8h45m) single-neutral-actio…" at bounding box center [874, 406] width 219 height 67
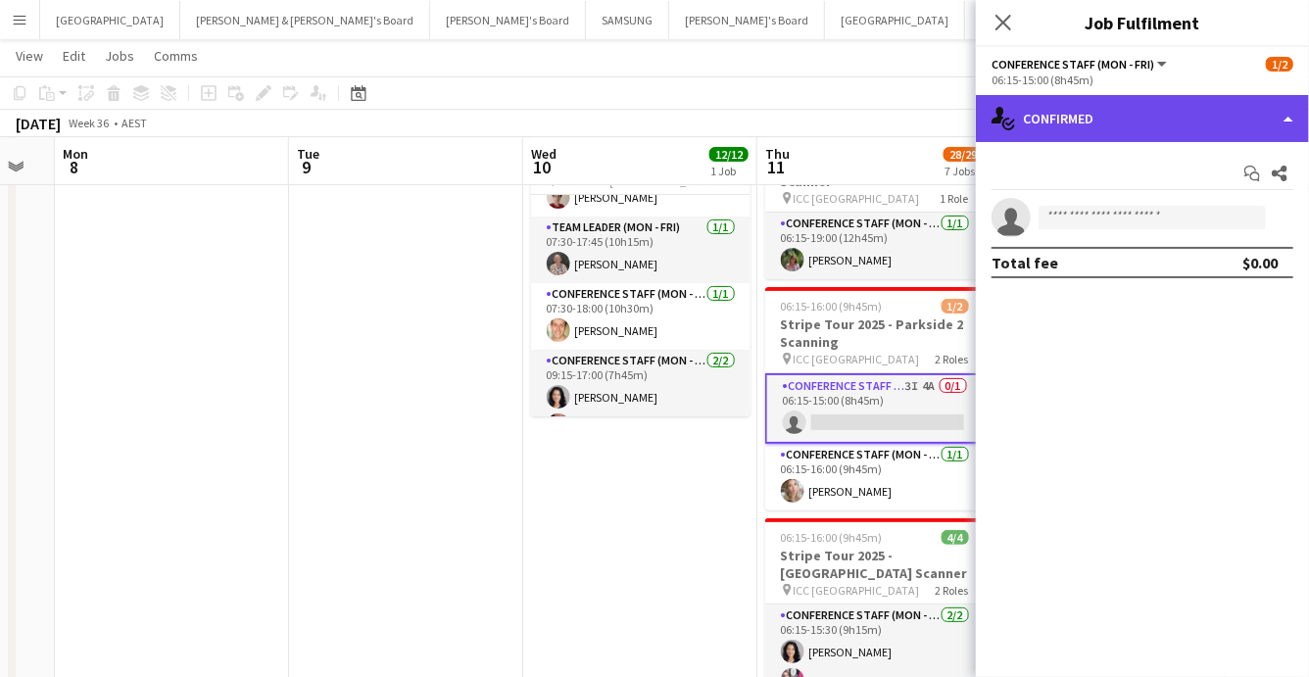
click at [1178, 120] on div "single-neutral-actions-check-2 Confirmed" at bounding box center [1142, 118] width 333 height 47
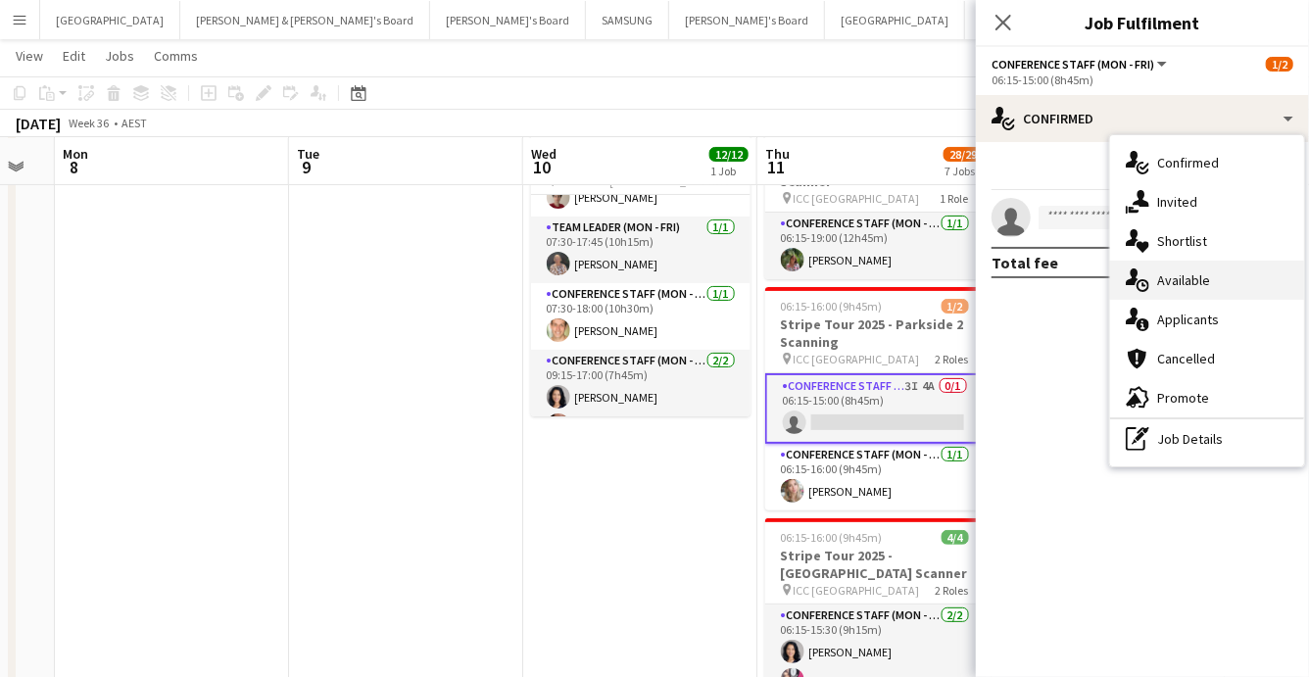
click at [1200, 272] on span "Available" at bounding box center [1183, 280] width 53 height 18
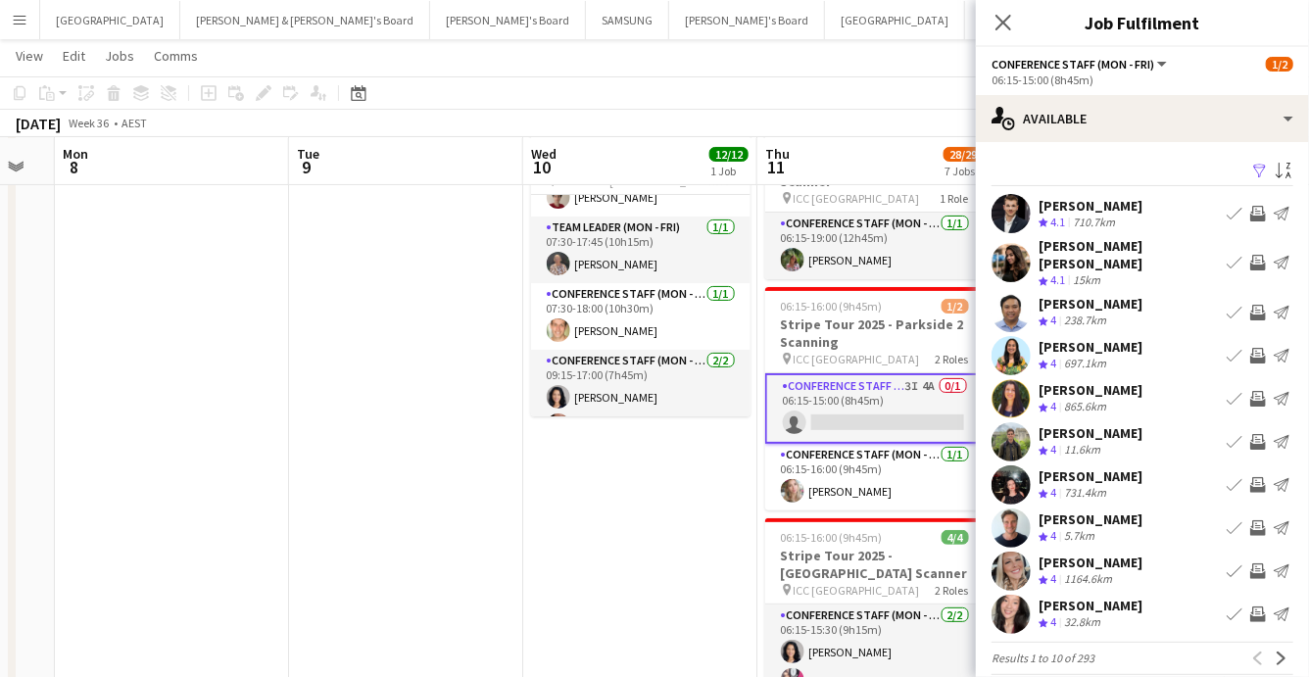
click at [1257, 168] on app-icon "Filter" at bounding box center [1260, 172] width 16 height 19
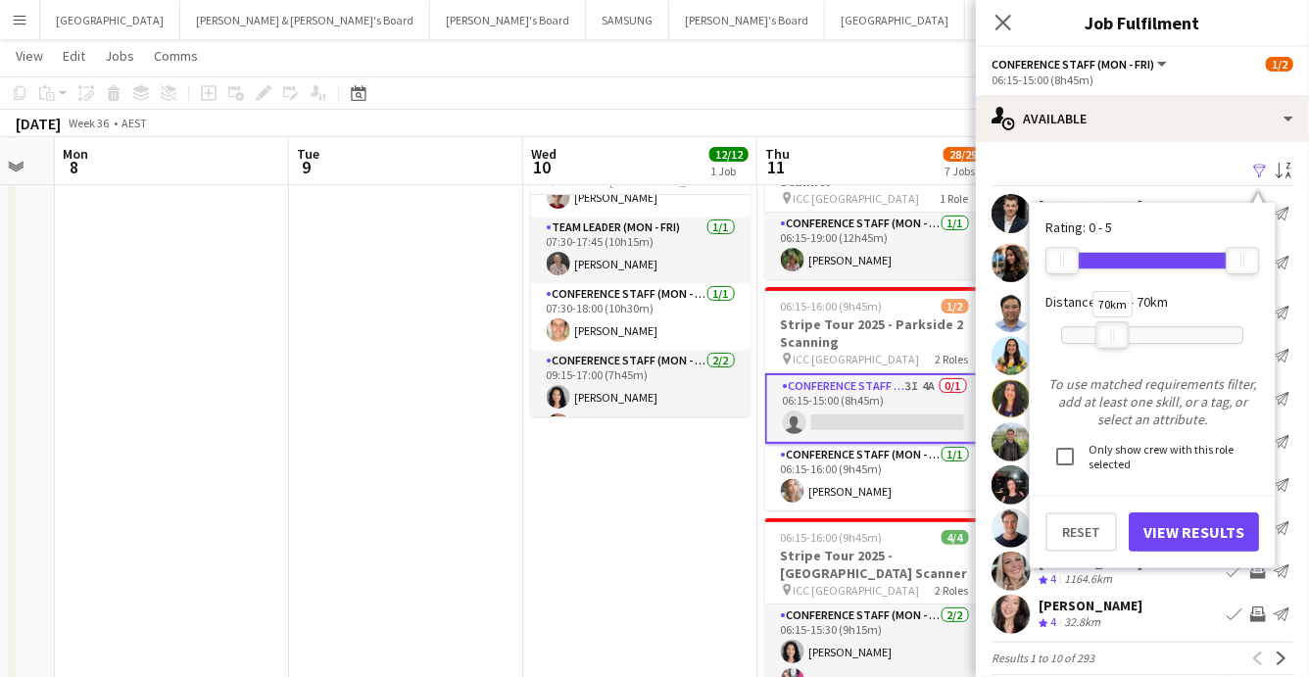
drag, startPoint x: 1237, startPoint y: 334, endPoint x: 1107, endPoint y: 325, distance: 130.6
click at [1107, 325] on div at bounding box center [1111, 334] width 31 height 25
click at [1180, 531] on button "View Results" at bounding box center [1194, 531] width 130 height 39
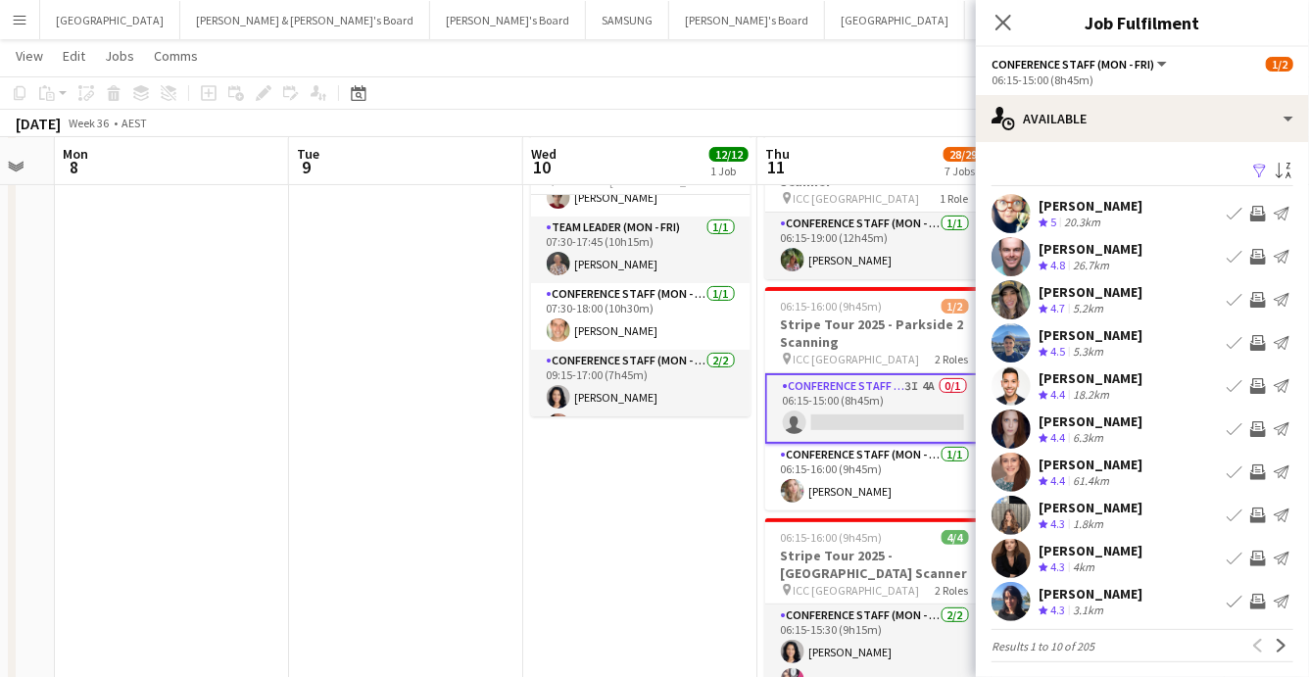
click at [1256, 554] on app-icon "Invite crew" at bounding box center [1258, 559] width 16 height 16
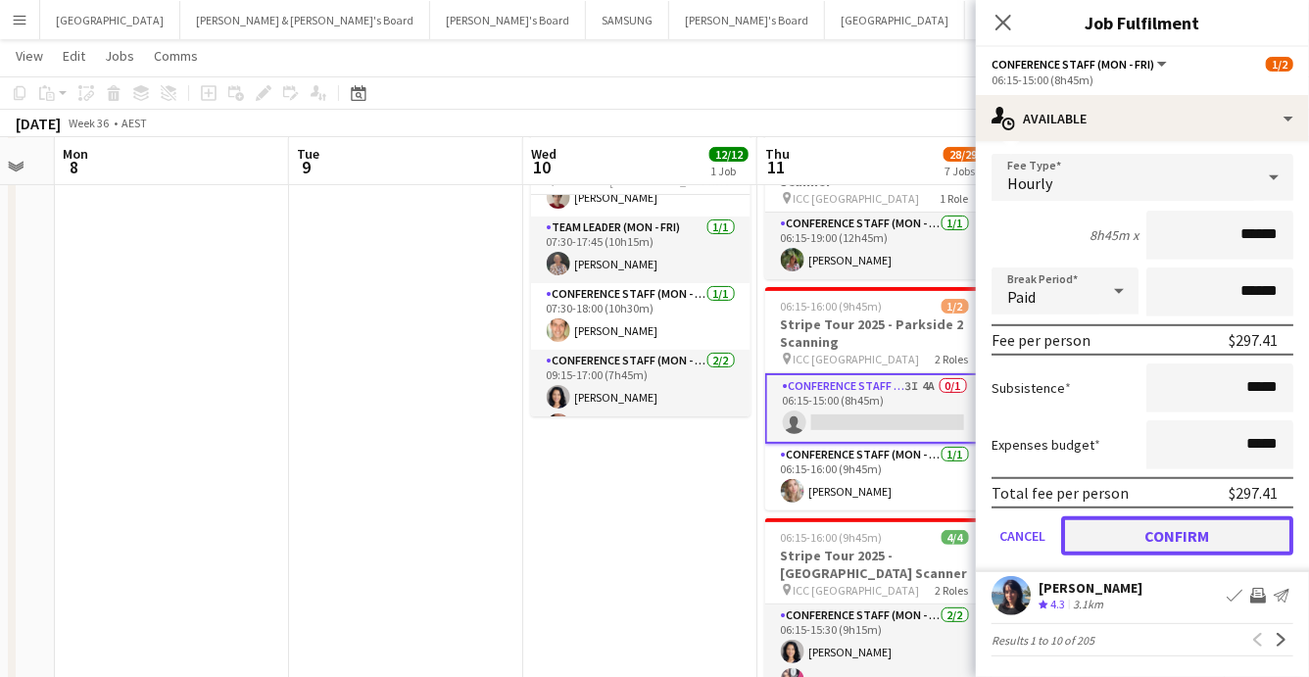
click at [1172, 525] on button "Confirm" at bounding box center [1177, 535] width 232 height 39
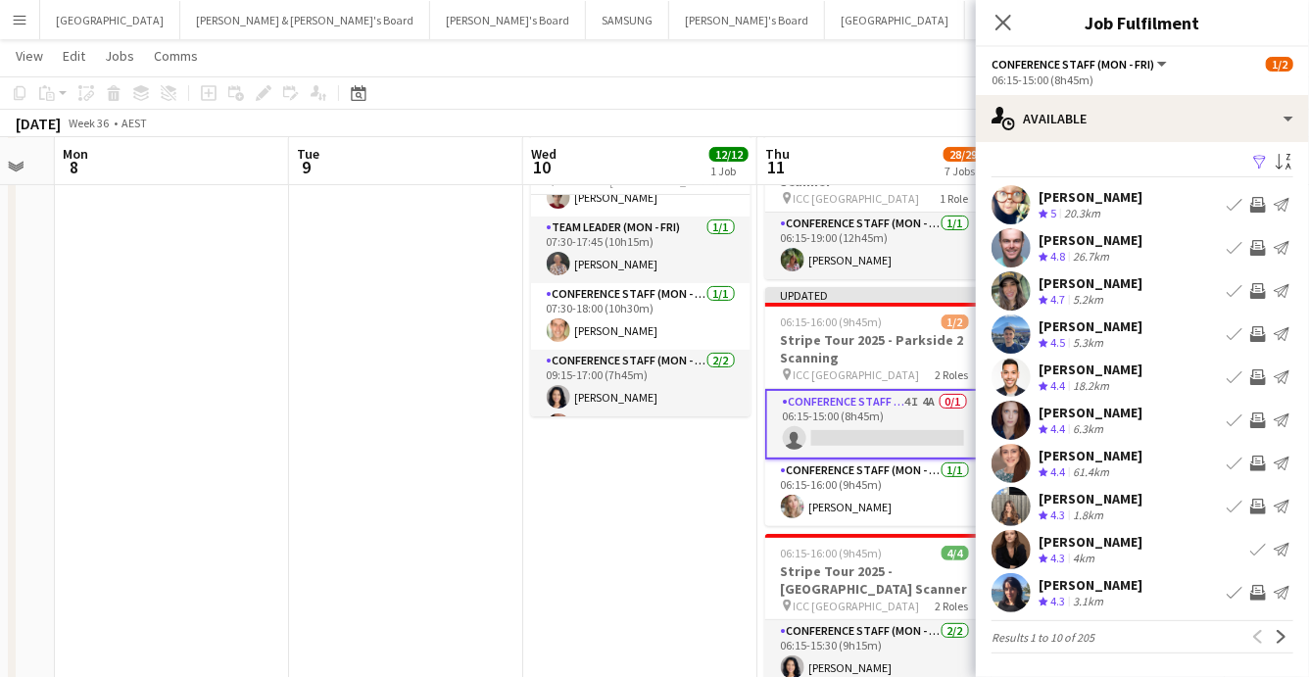
scroll to position [8, 0]
click at [1278, 632] on app-icon "Next" at bounding box center [1281, 638] width 14 height 14
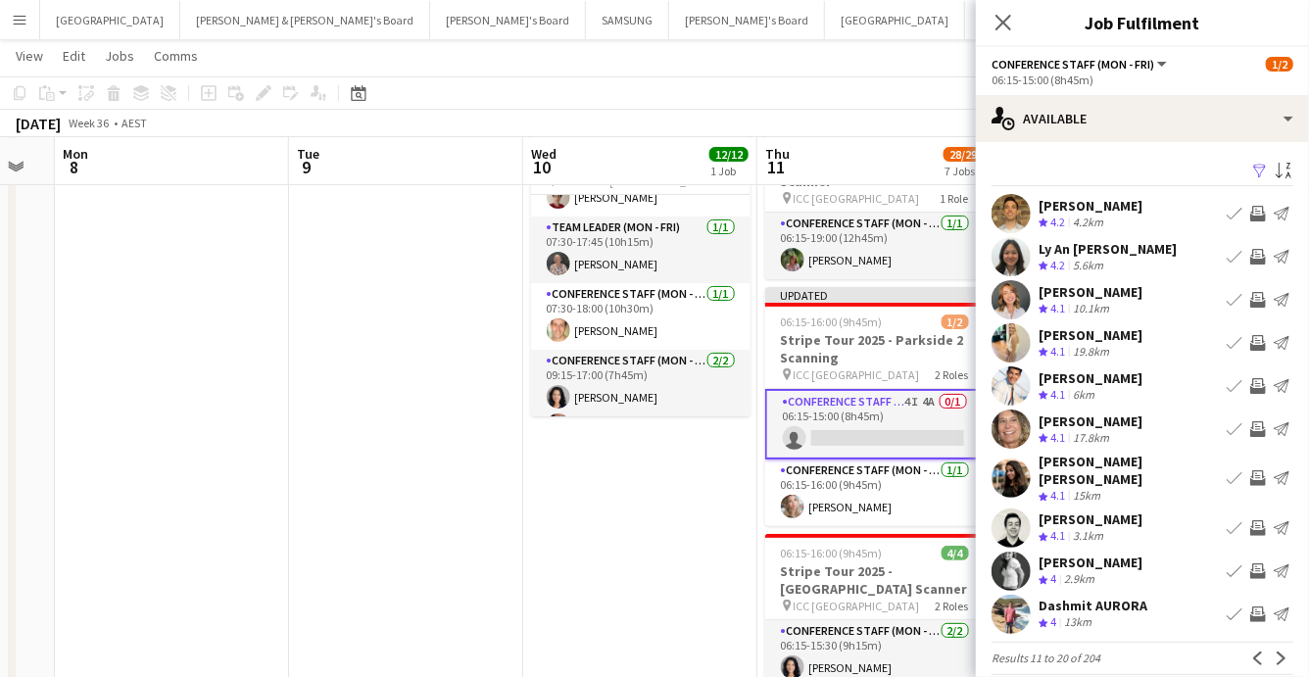
click at [1252, 212] on app-icon "Invite crew" at bounding box center [1258, 214] width 16 height 16
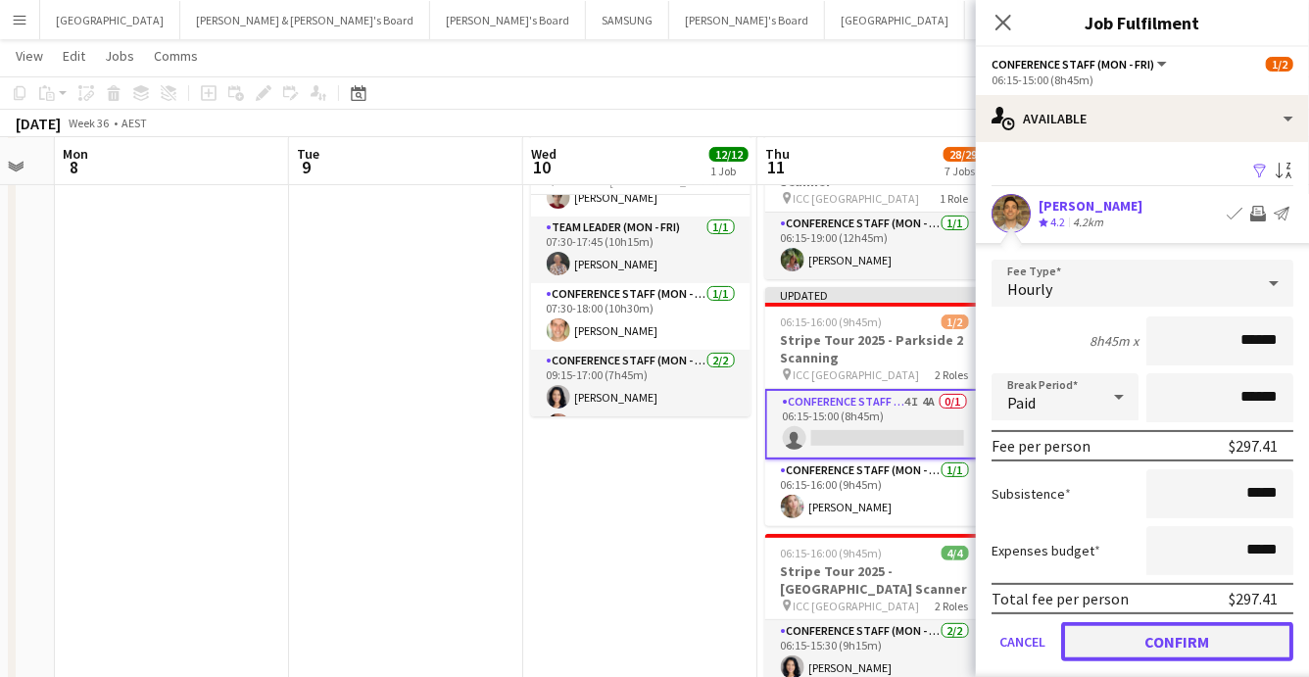
click at [1207, 637] on button "Confirm" at bounding box center [1177, 641] width 232 height 39
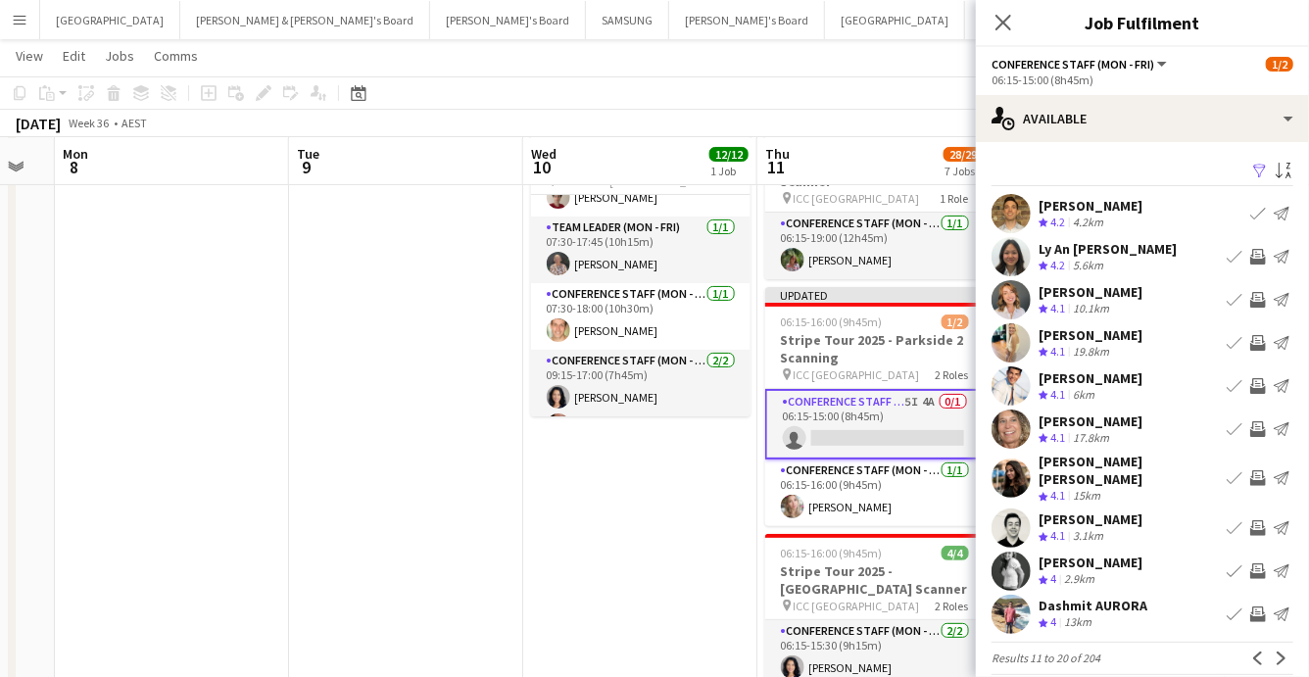
click at [1255, 606] on app-icon "Invite crew" at bounding box center [1258, 614] width 16 height 16
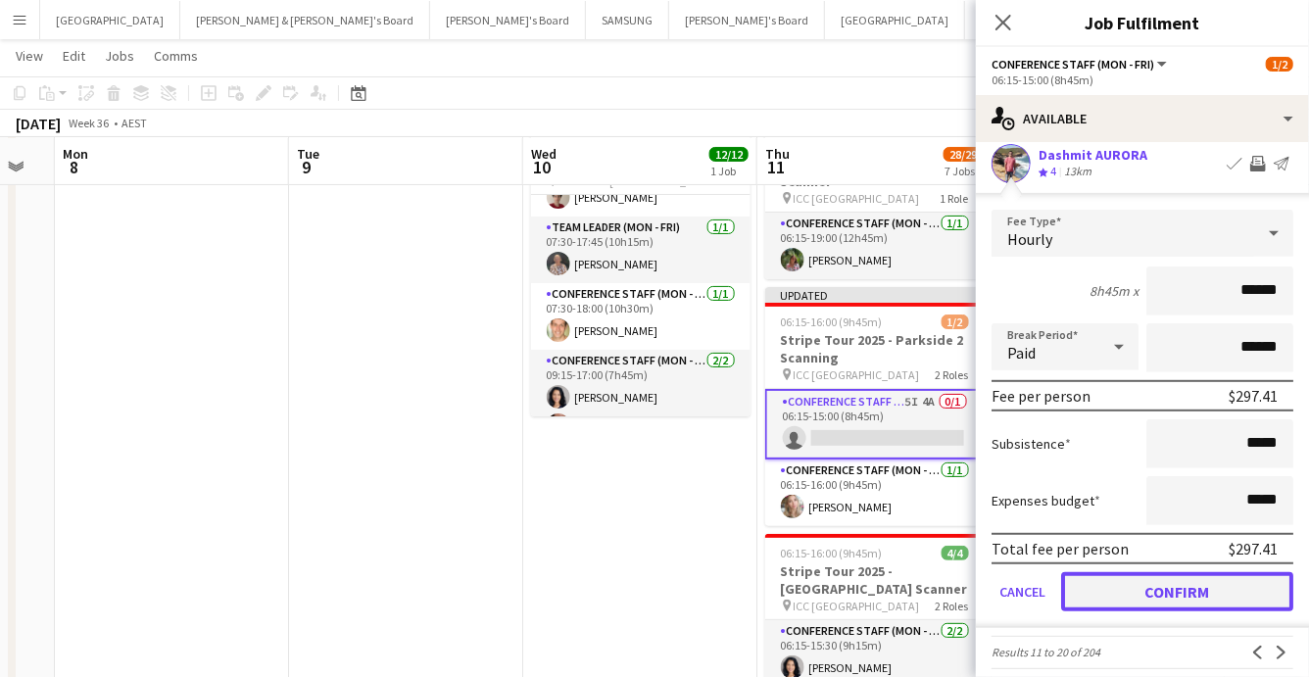
click at [1162, 574] on button "Confirm" at bounding box center [1177, 591] width 232 height 39
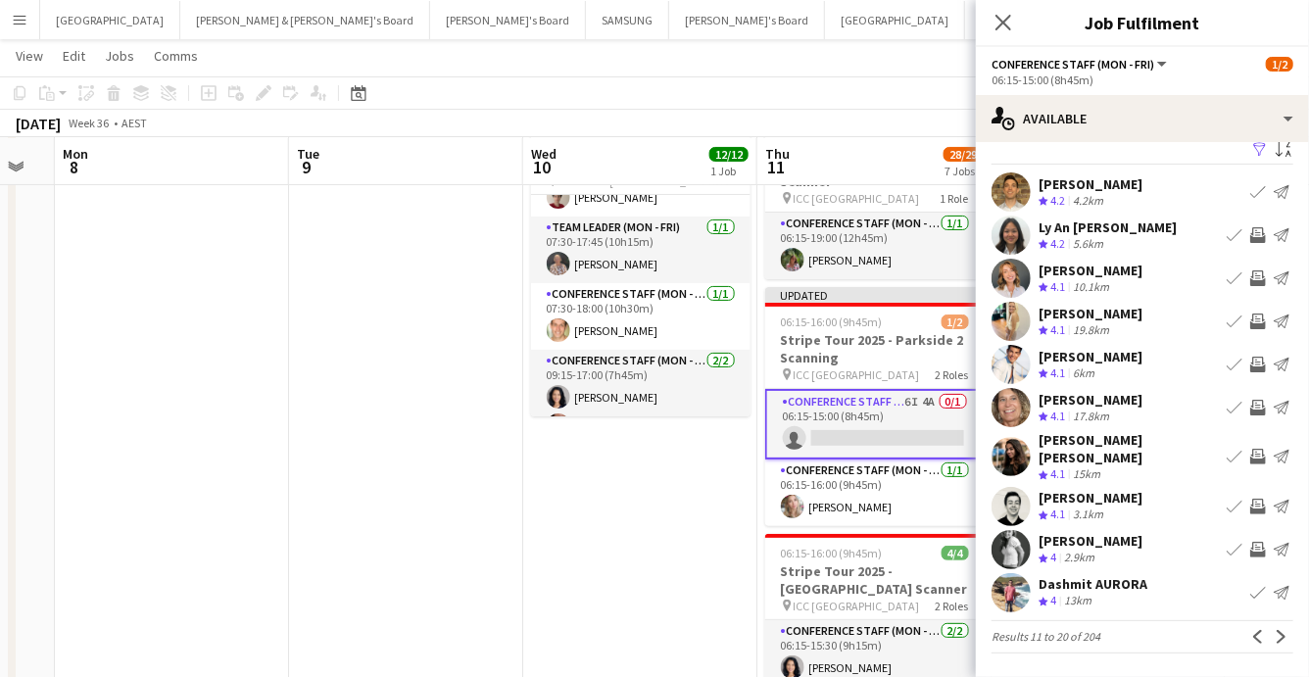
scroll to position [8, 0]
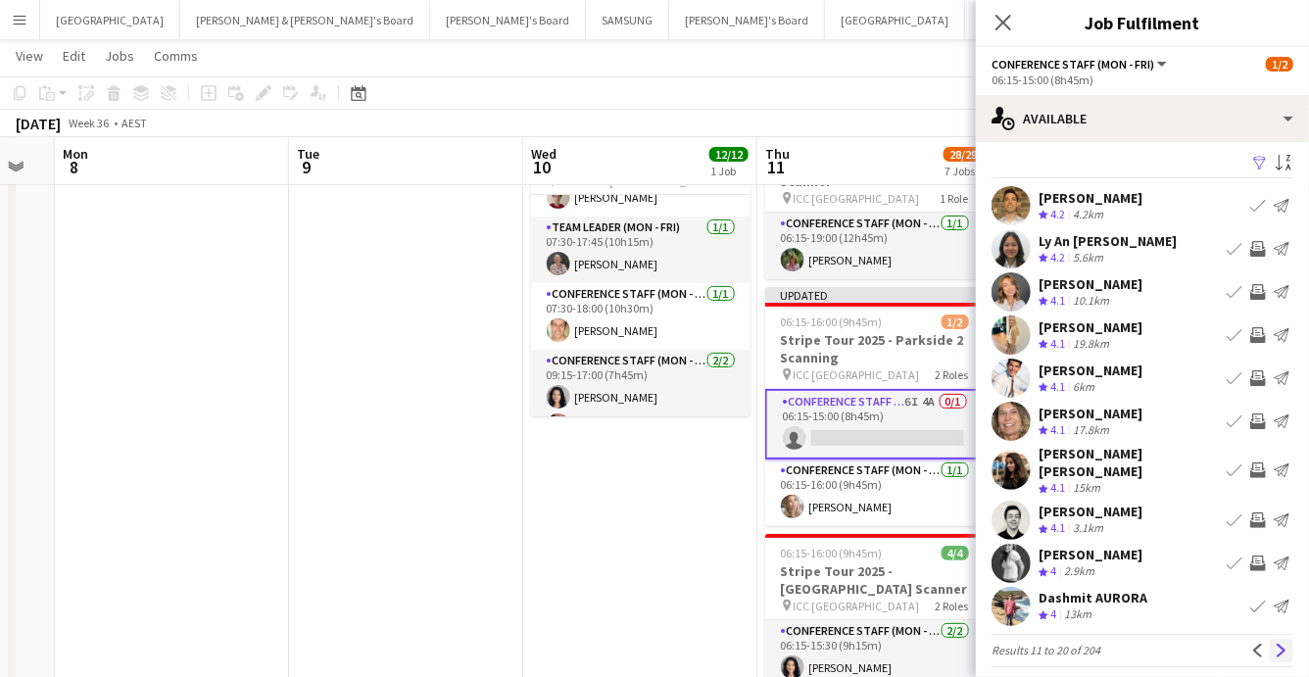
click at [1285, 644] on app-icon "Next" at bounding box center [1281, 651] width 14 height 14
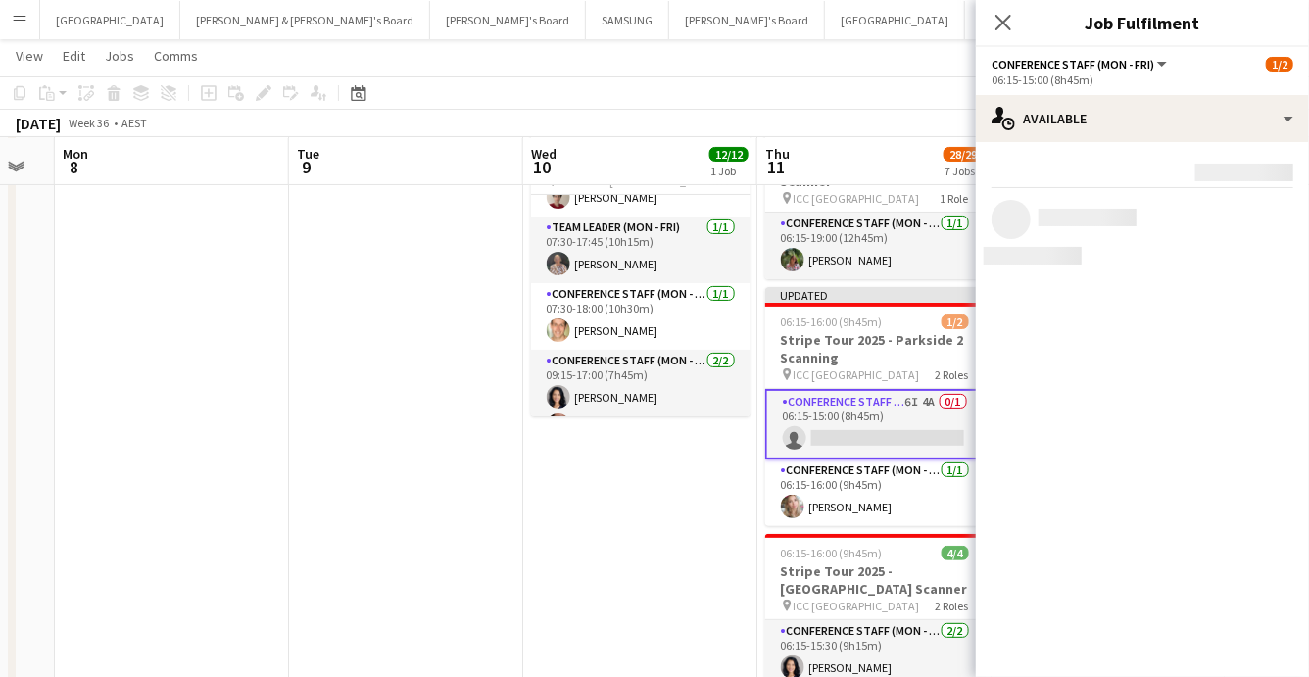
scroll to position [0, 0]
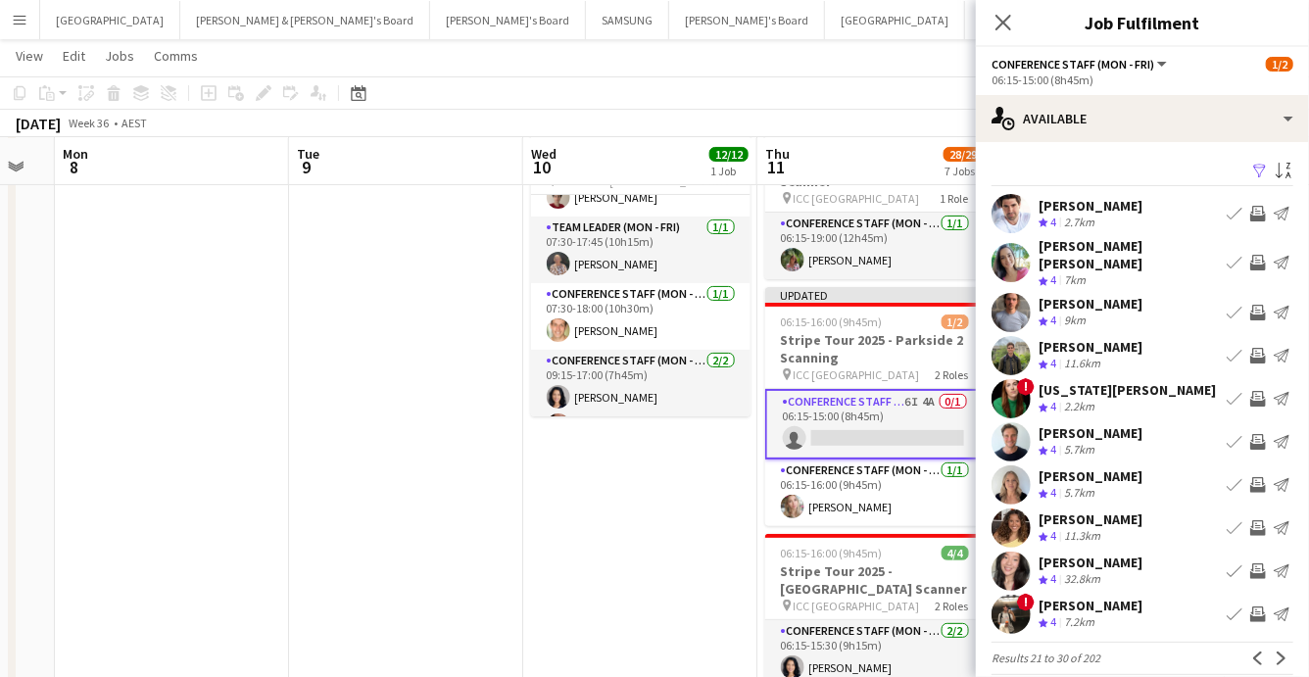
click at [1254, 434] on app-icon "Invite crew" at bounding box center [1258, 442] width 16 height 16
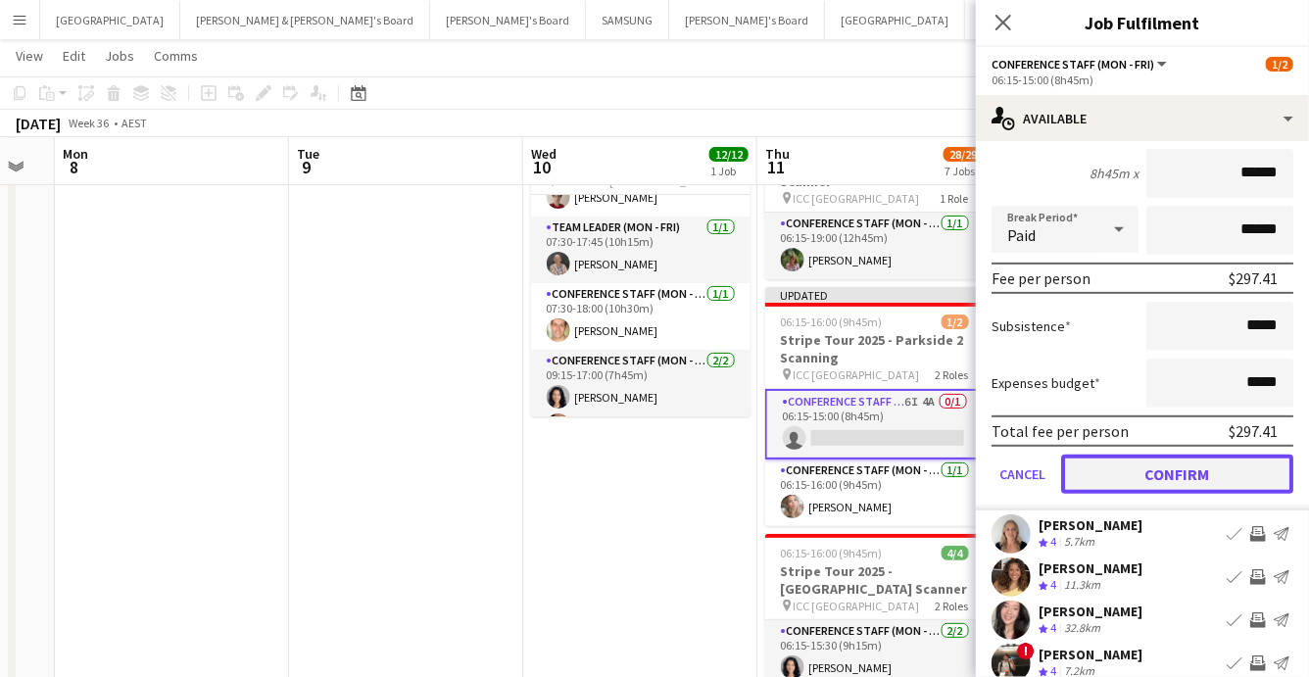
click at [1196, 462] on button "Confirm" at bounding box center [1177, 474] width 232 height 39
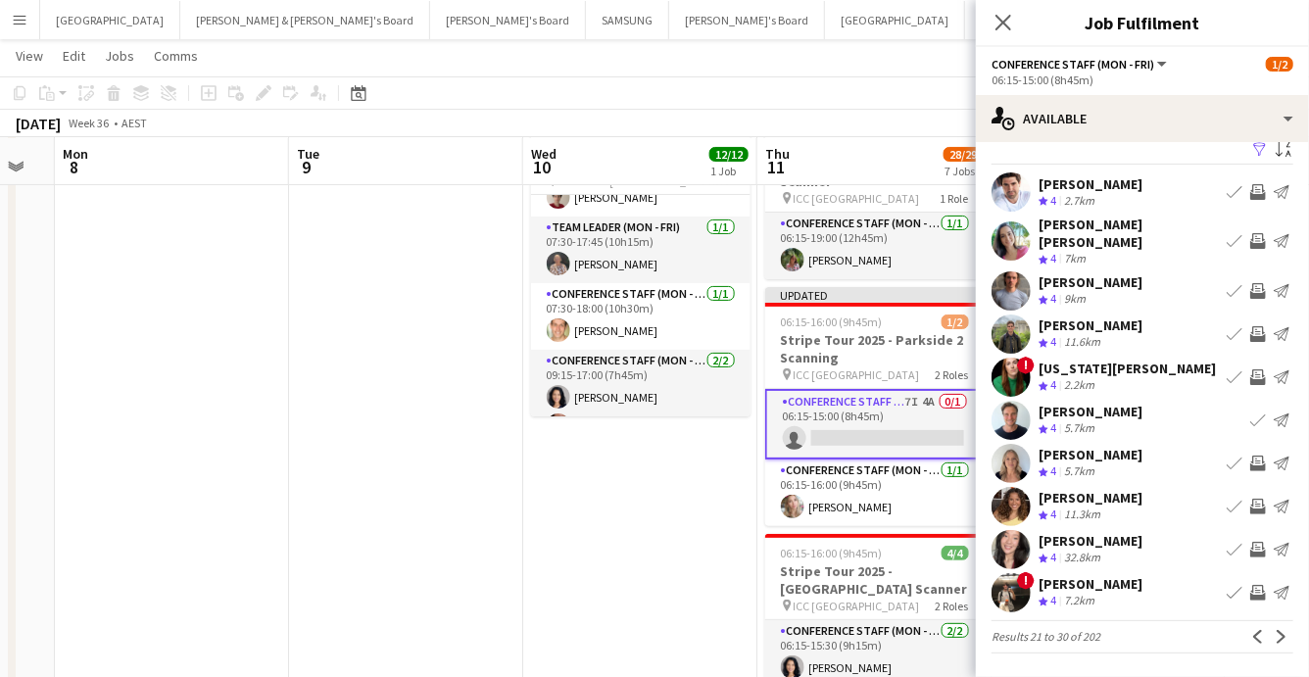
scroll to position [8, 0]
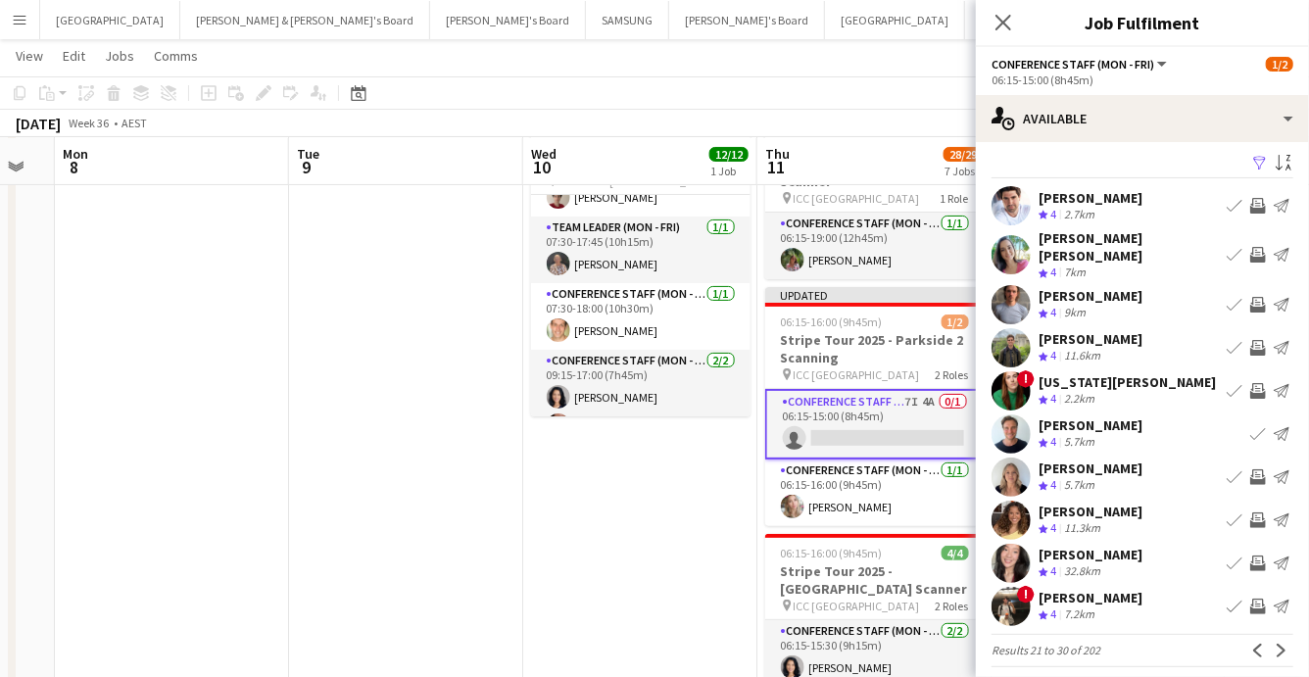
click at [1255, 512] on app-icon "Invite crew" at bounding box center [1258, 520] width 16 height 16
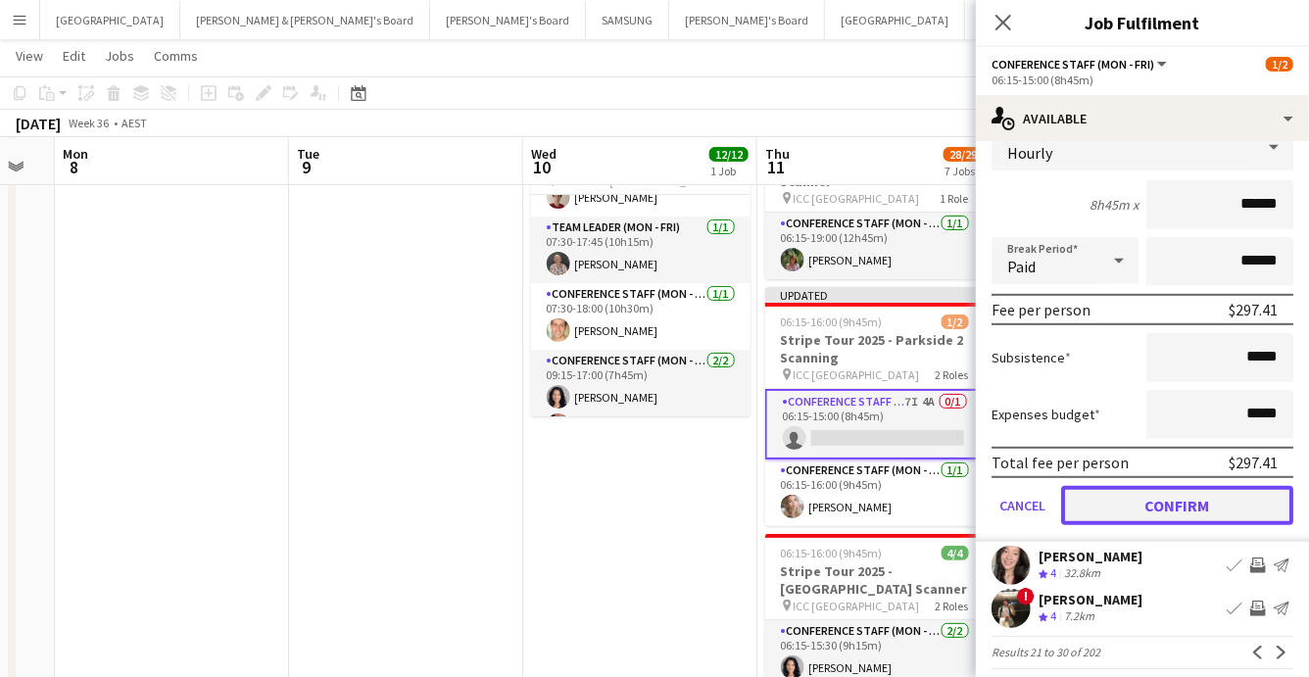
click at [1162, 487] on button "Confirm" at bounding box center [1177, 505] width 232 height 39
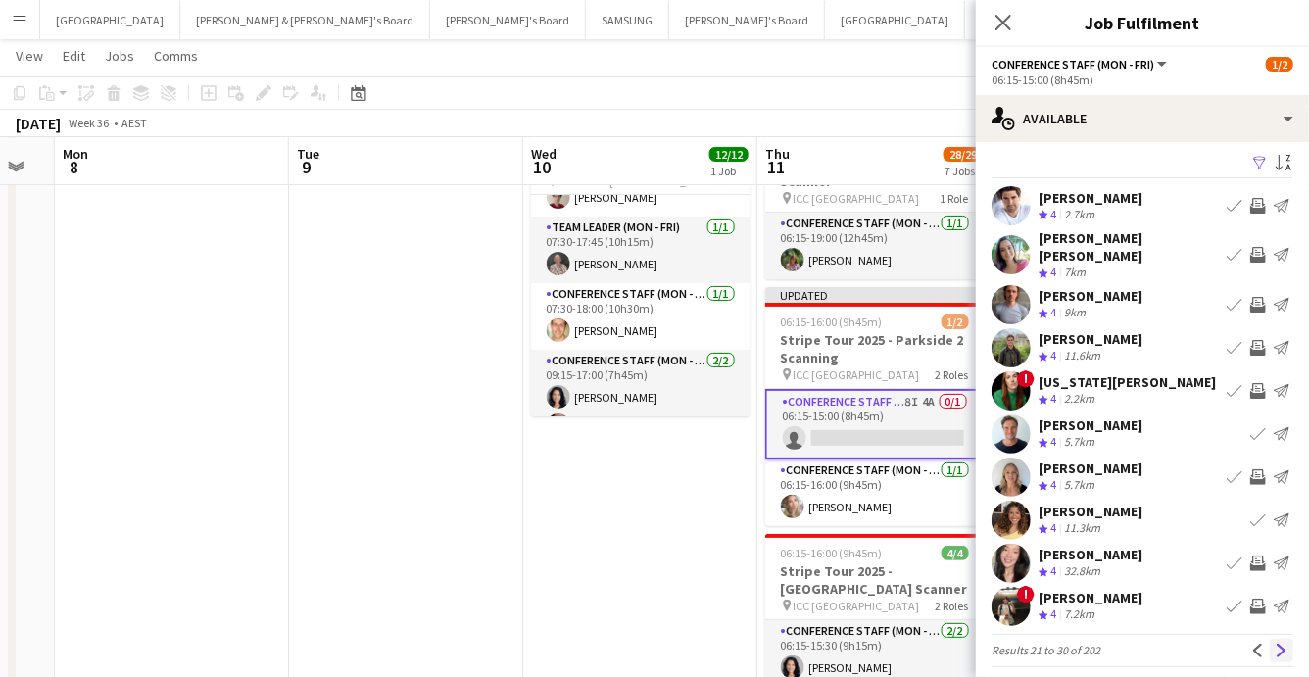
click at [1278, 644] on app-icon "Next" at bounding box center [1281, 651] width 14 height 14
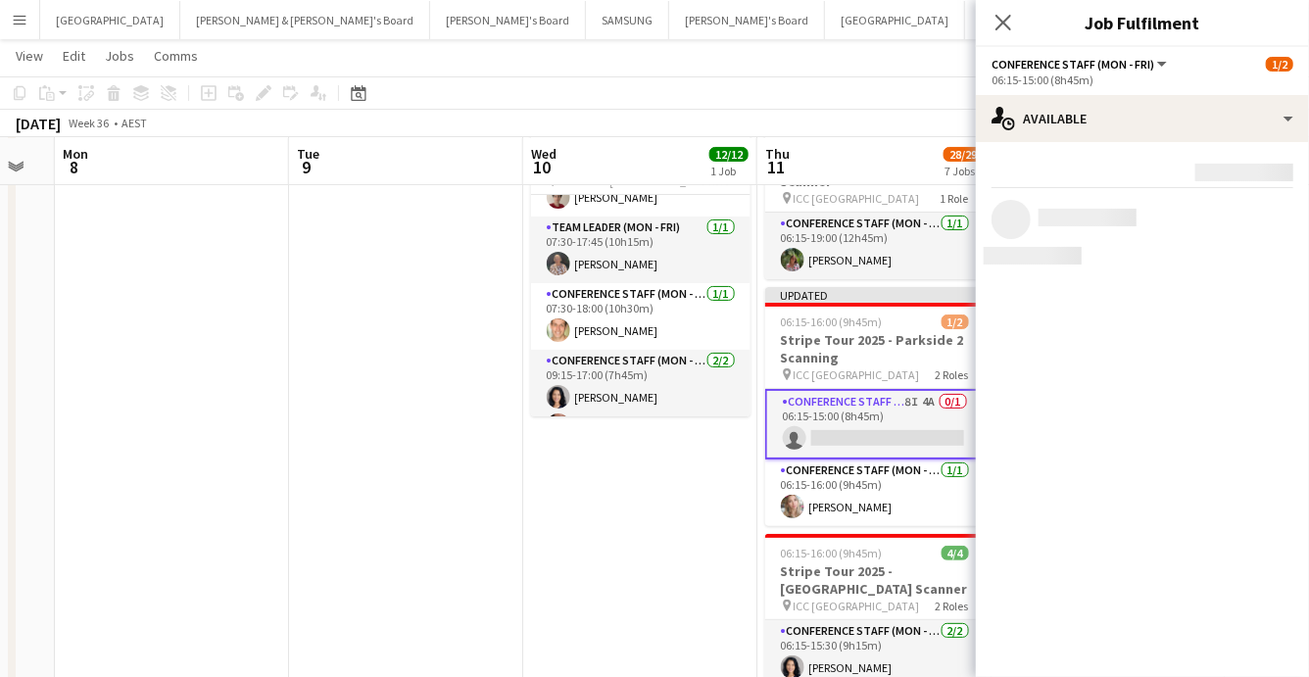
scroll to position [0, 0]
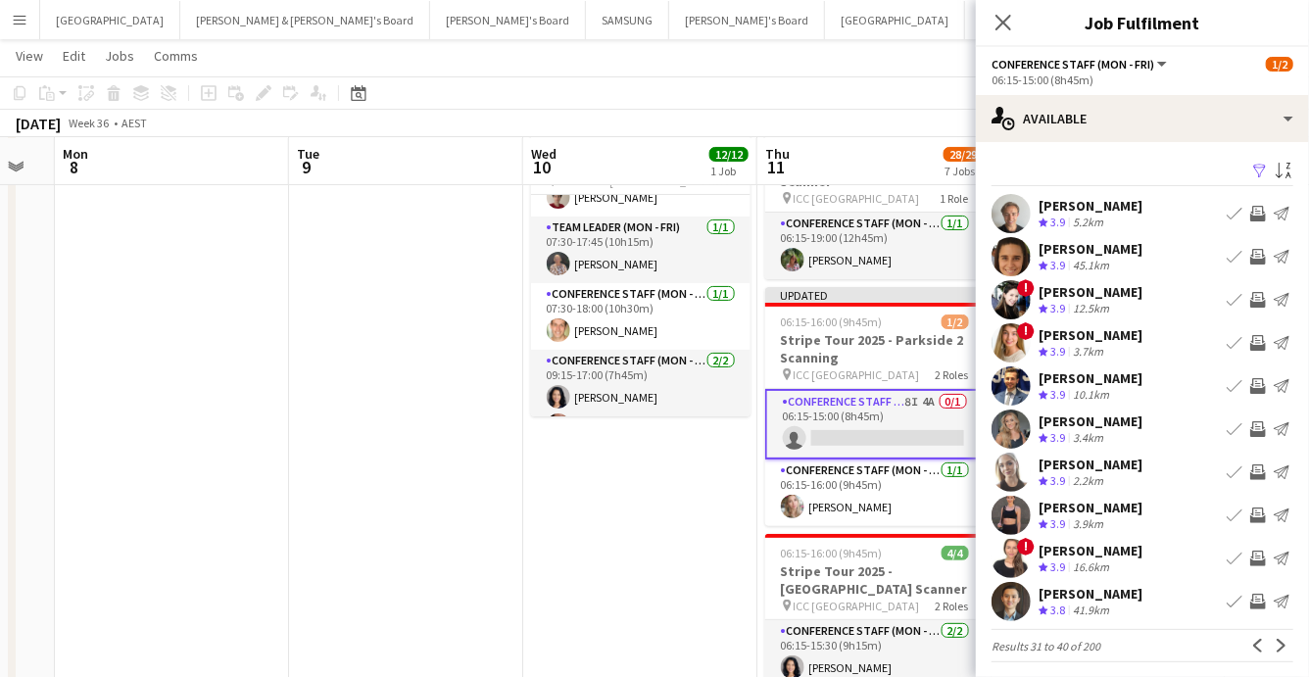
click at [1254, 511] on app-icon "Invite crew" at bounding box center [1258, 515] width 16 height 16
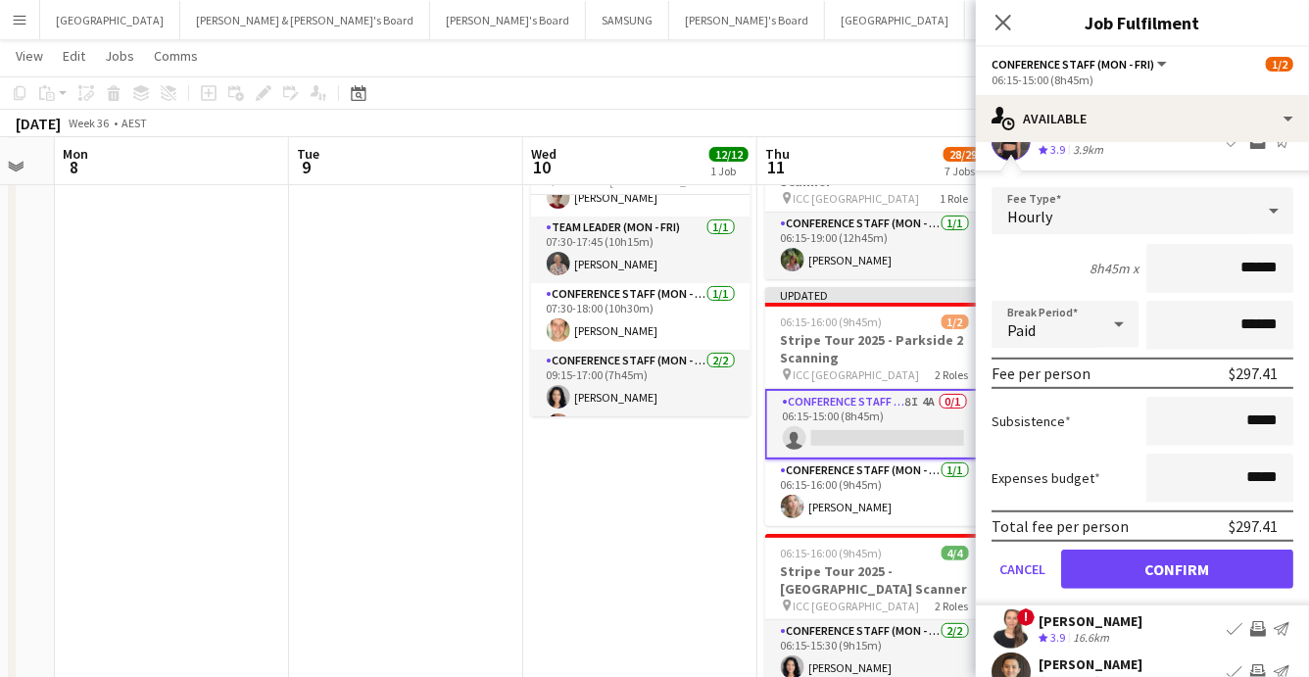
scroll to position [451, 0]
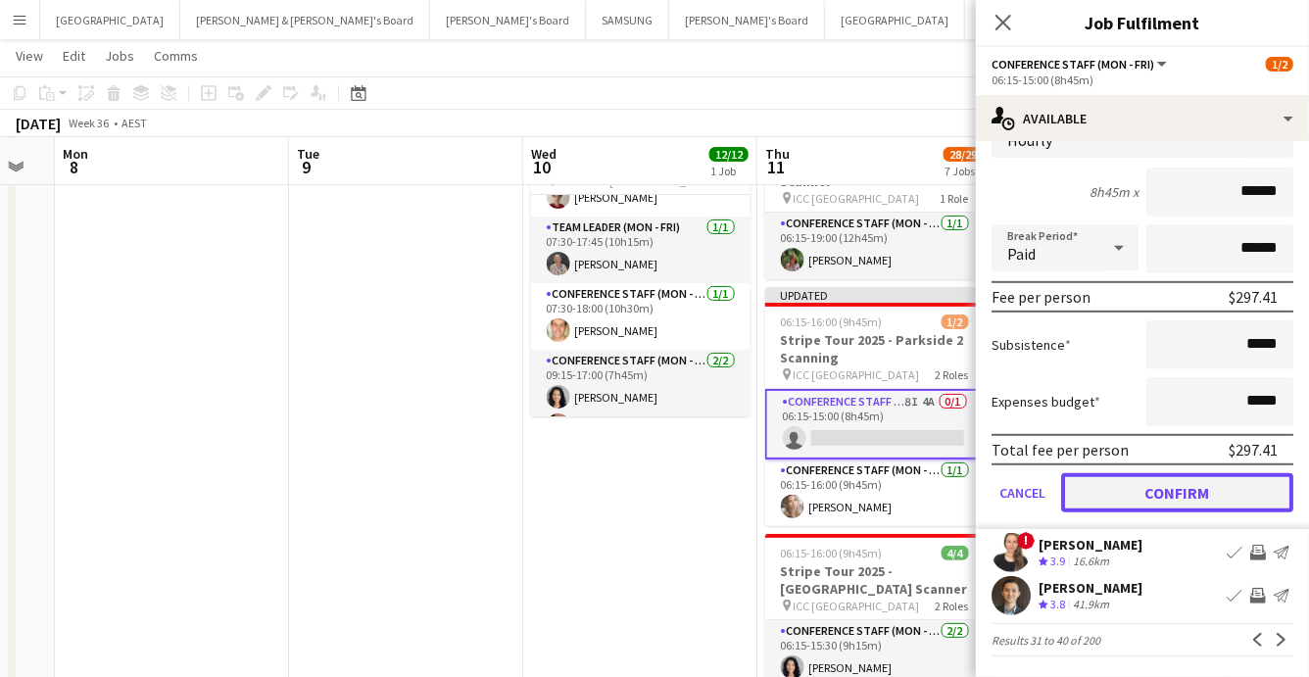
click at [1162, 485] on button "Confirm" at bounding box center [1177, 492] width 232 height 39
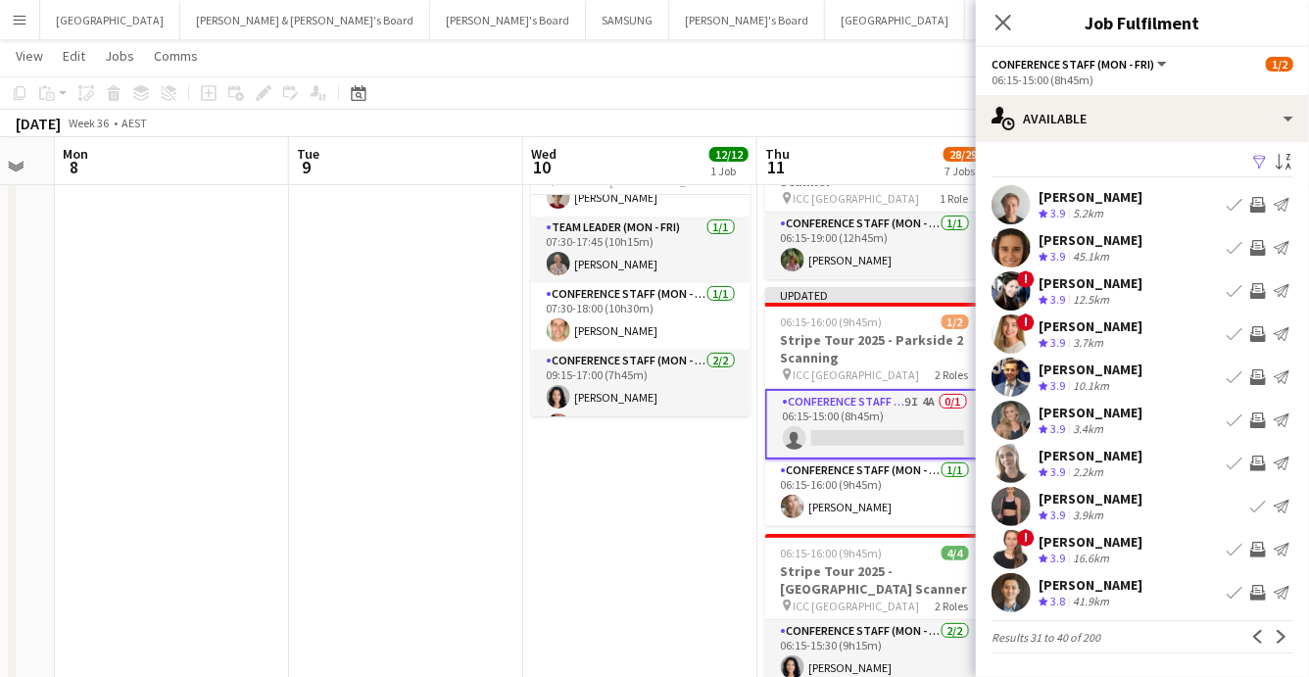
scroll to position [8, 0]
click at [1278, 637] on app-icon "Next" at bounding box center [1281, 638] width 14 height 14
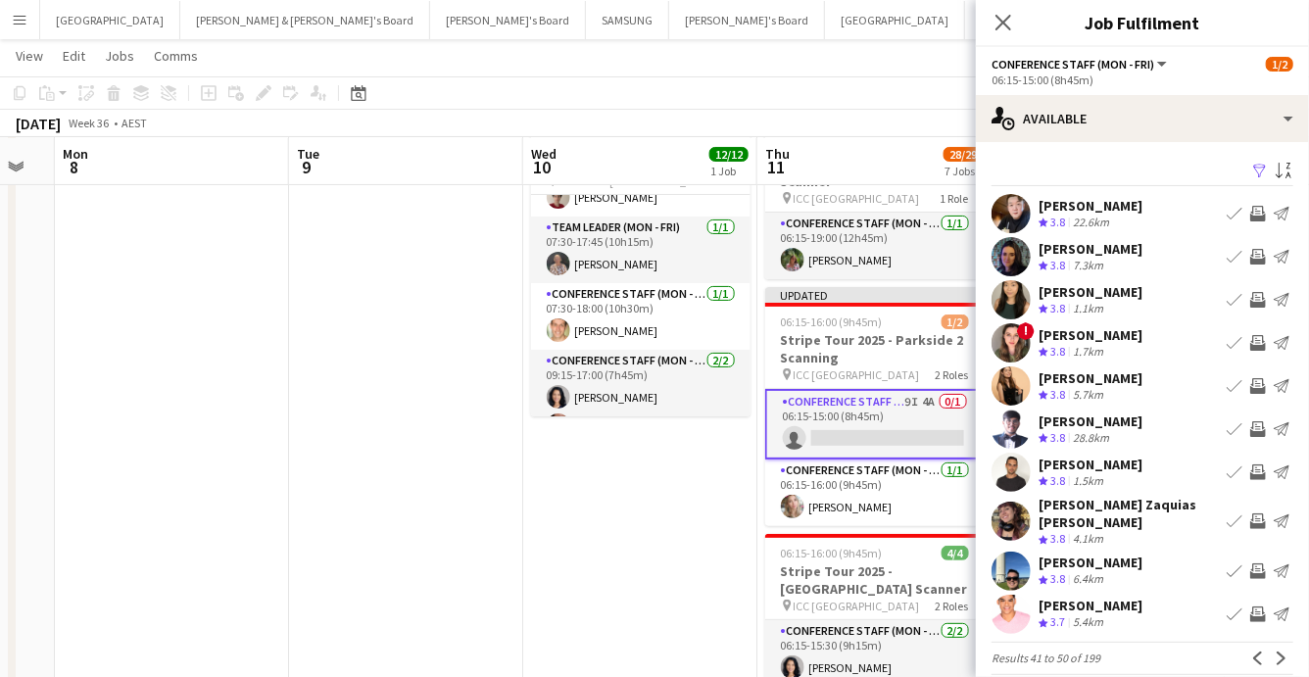
click at [1007, 341] on app-user-avatar at bounding box center [1010, 342] width 39 height 39
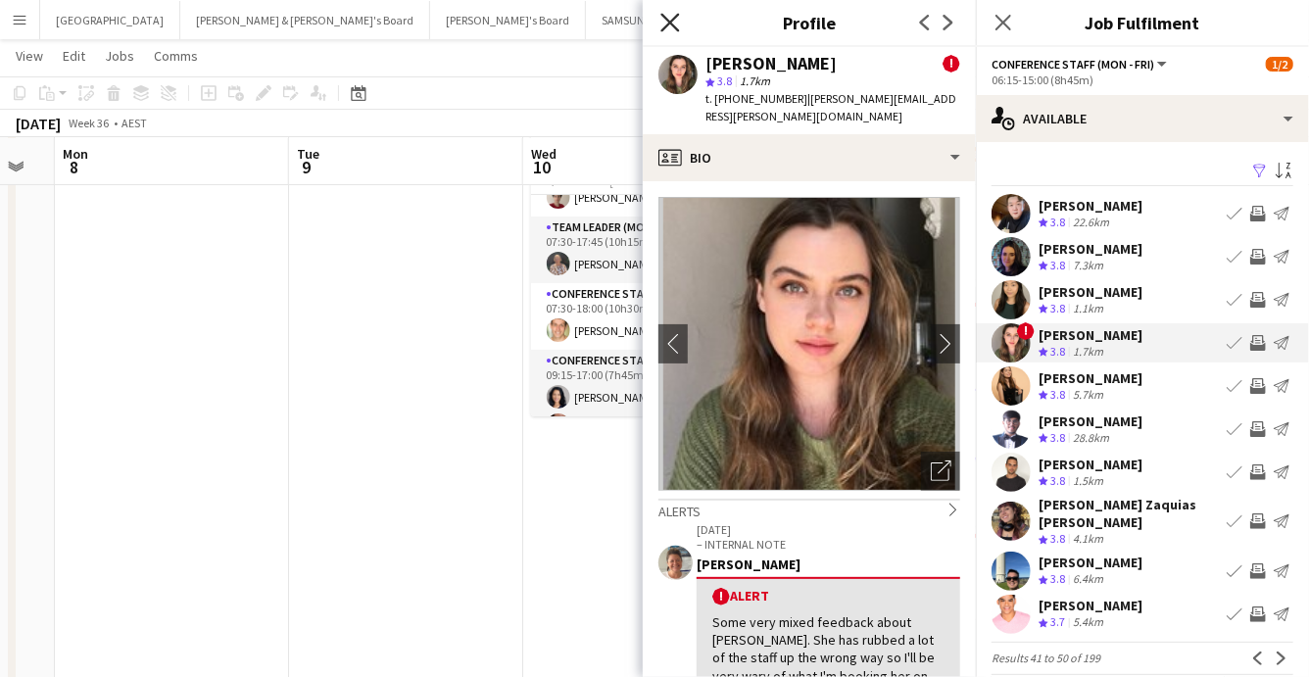
click at [670, 20] on icon "Close pop-in" at bounding box center [669, 22] width 19 height 19
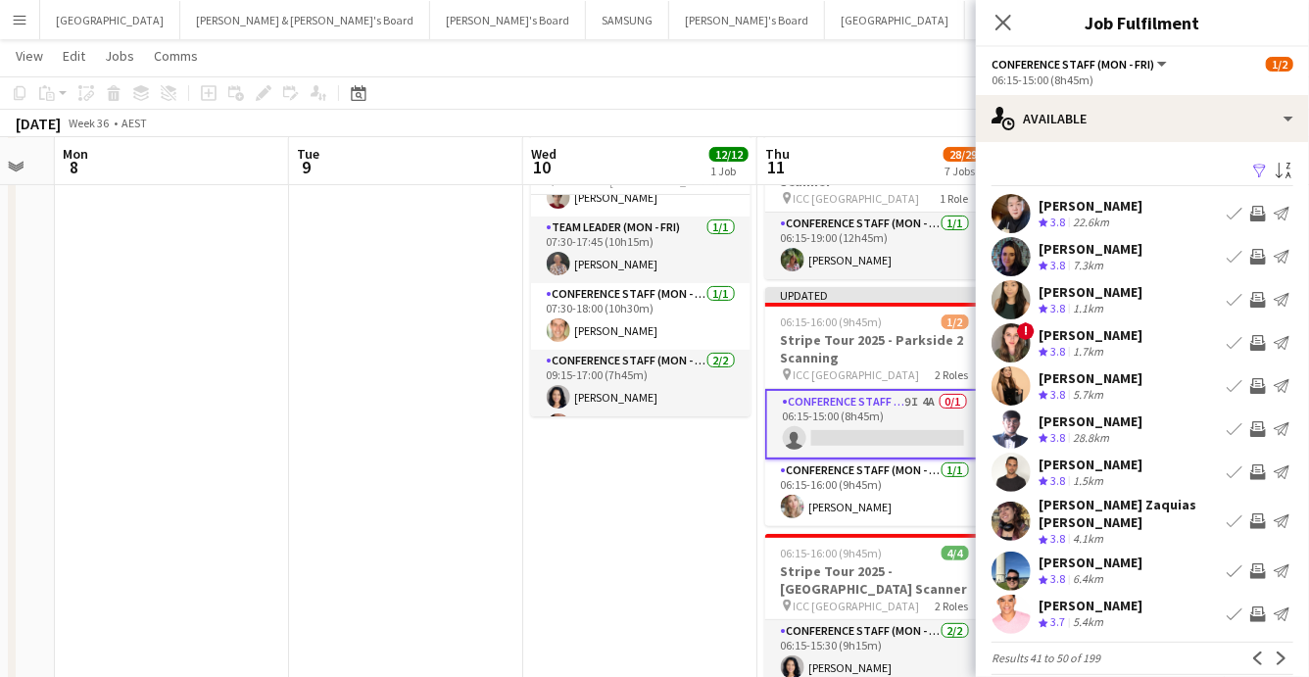
click at [653, 124] on div "[DATE] Week 36 • AEST Publish 1 job Revert 1 job" at bounding box center [654, 123] width 1309 height 27
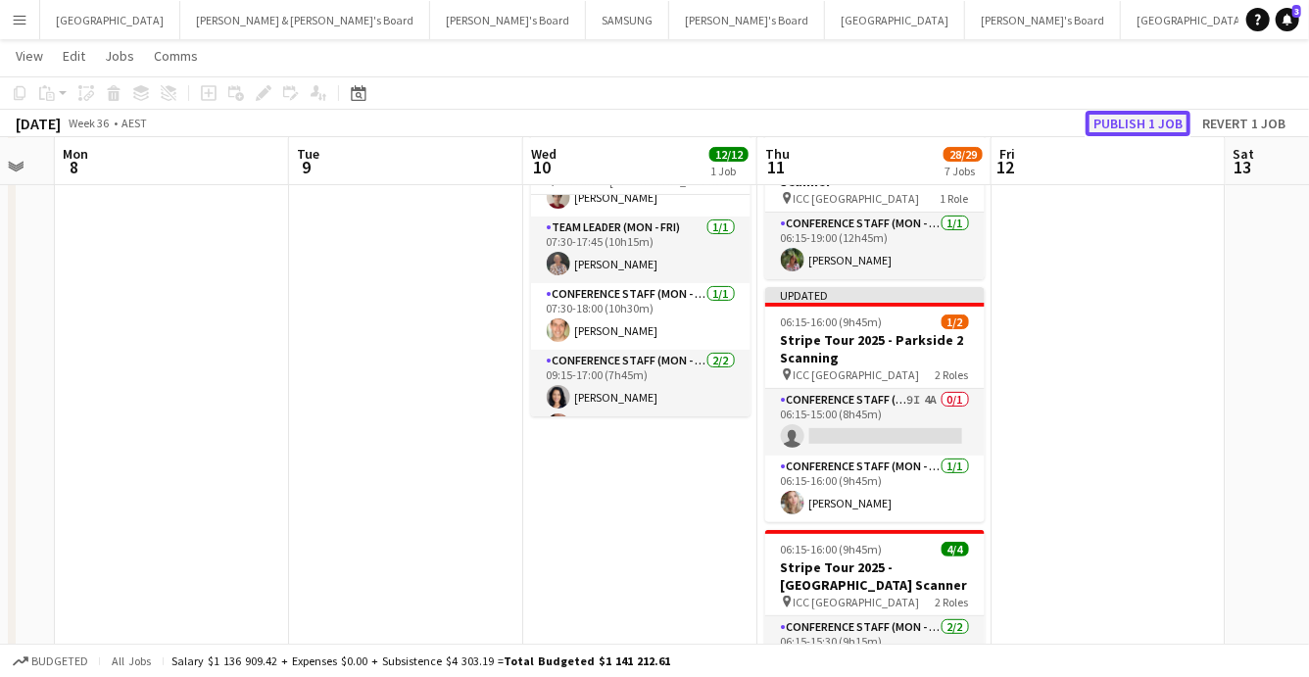
click at [1137, 111] on button "Publish 1 job" at bounding box center [1137, 123] width 105 height 25
